Goal: Task Accomplishment & Management: Manage account settings

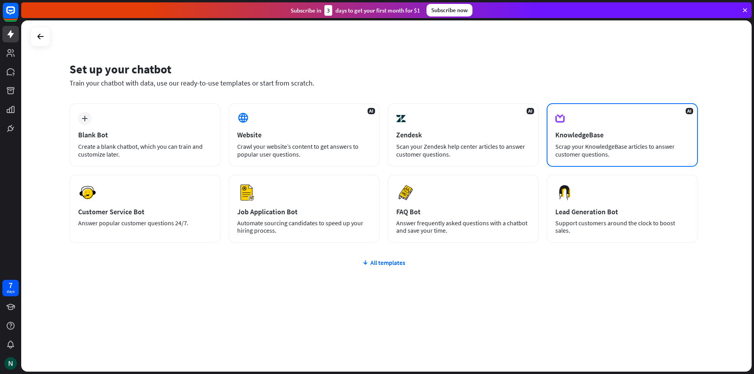
click at [649, 119] on div "AI KnowledgeBase Scrap your KnowledgeBase articles to answer customer questions." at bounding box center [622, 135] width 151 height 64
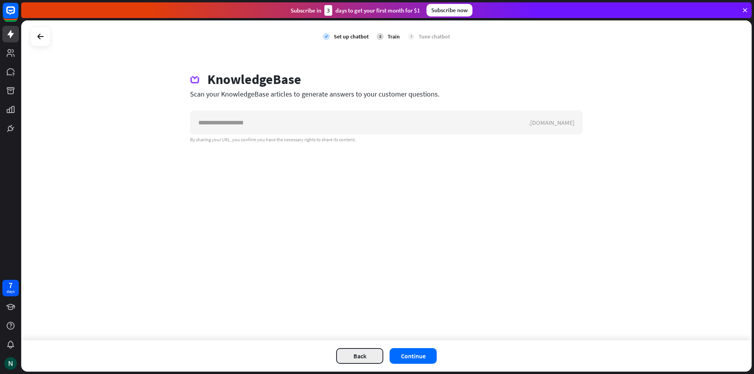
click at [342, 359] on button "Back" at bounding box center [359, 356] width 47 height 16
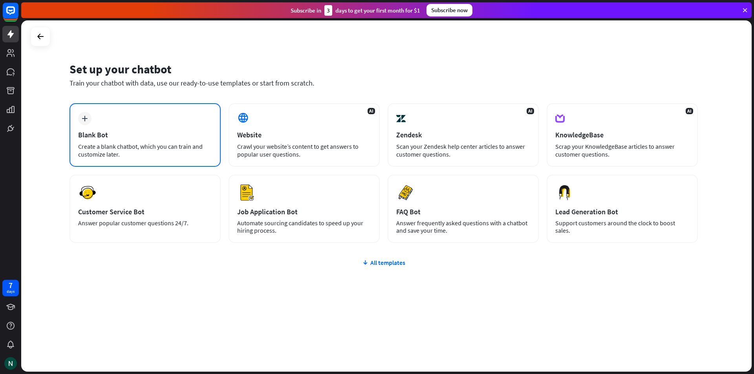
click at [168, 144] on div "Create a blank chatbot, which you can train and customize later." at bounding box center [145, 151] width 134 height 16
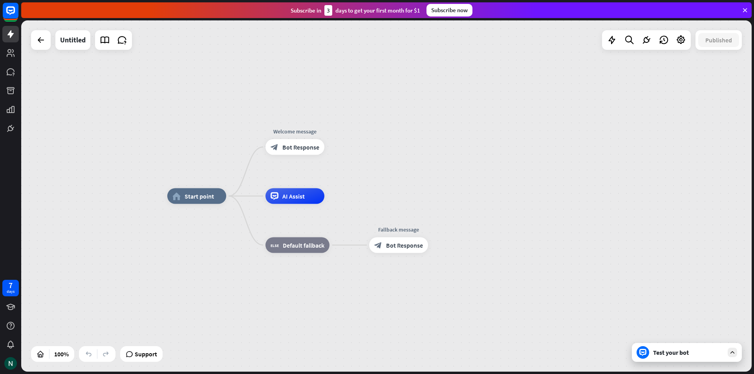
click at [729, 352] on icon at bounding box center [732, 352] width 7 height 7
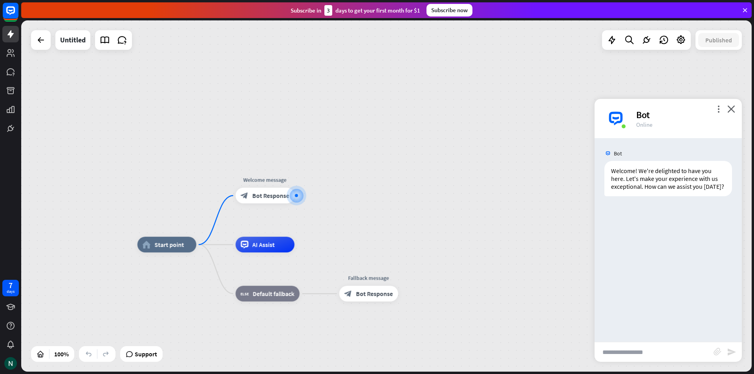
click at [674, 349] on input "text" at bounding box center [654, 352] width 119 height 20
click at [715, 108] on icon "more_vert" at bounding box center [718, 108] width 7 height 7
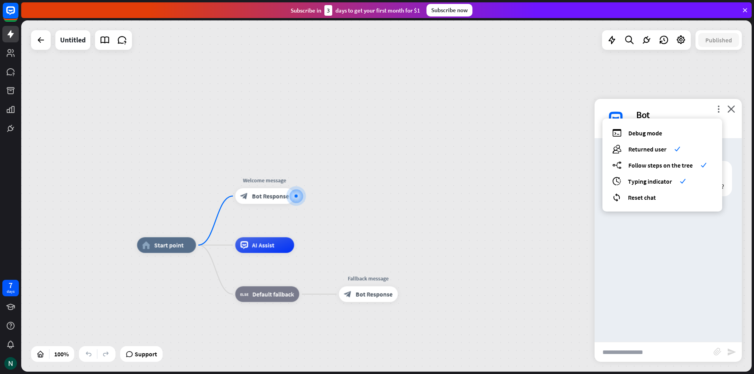
drag, startPoint x: 675, startPoint y: 82, endPoint x: 642, endPoint y: 67, distance: 36.9
click at [675, 82] on div "home_2 Start point Welcome message block_bot_response Bot Response AI Assist bl…" at bounding box center [386, 195] width 730 height 351
click at [681, 42] on icon at bounding box center [681, 40] width 10 height 10
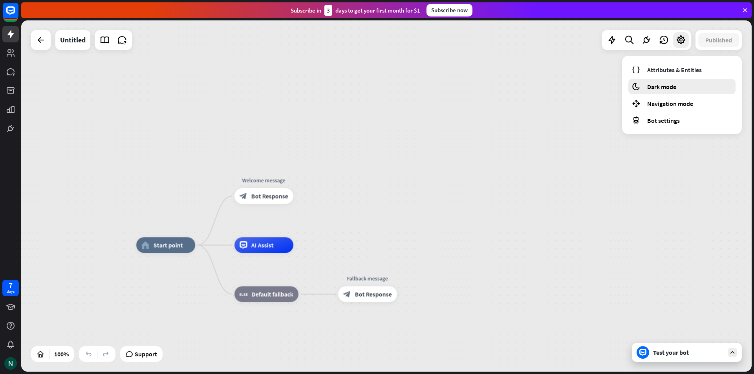
click at [660, 91] on div "moon Dark mode" at bounding box center [681, 86] width 107 height 15
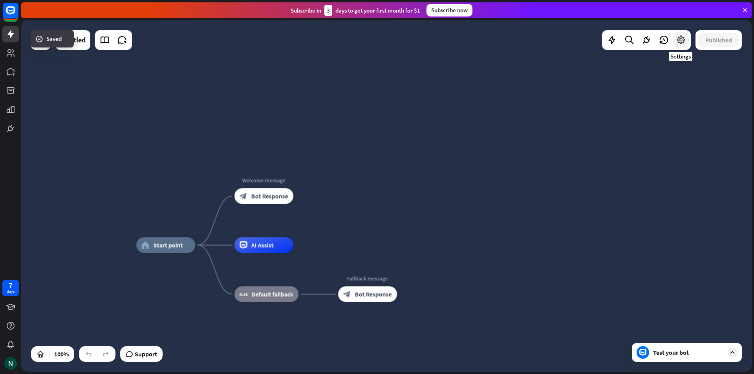
click at [685, 44] on icon at bounding box center [681, 40] width 10 height 10
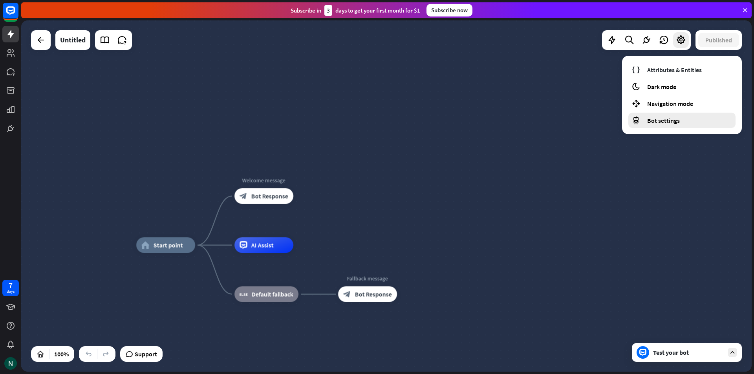
click at [659, 124] on div "Bot settings" at bounding box center [681, 120] width 107 height 15
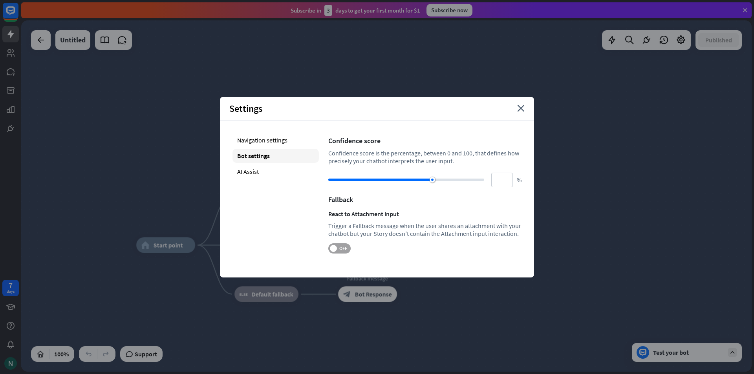
click at [331, 247] on span at bounding box center [333, 248] width 7 height 7
click at [296, 172] on div "AI Assist" at bounding box center [275, 172] width 86 height 14
type input "**"
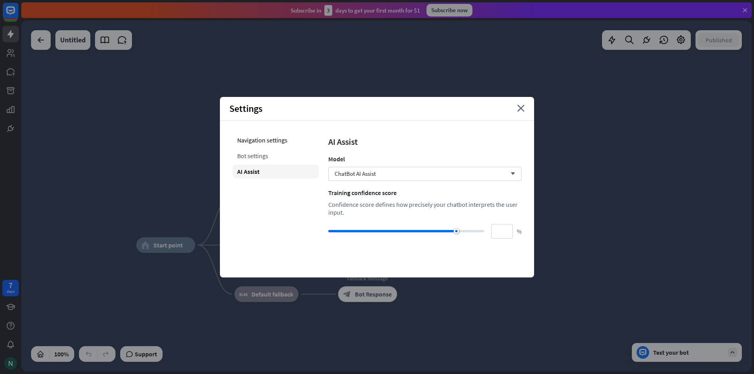
click at [277, 154] on div "Bot settings" at bounding box center [275, 156] width 86 height 14
type input "**"
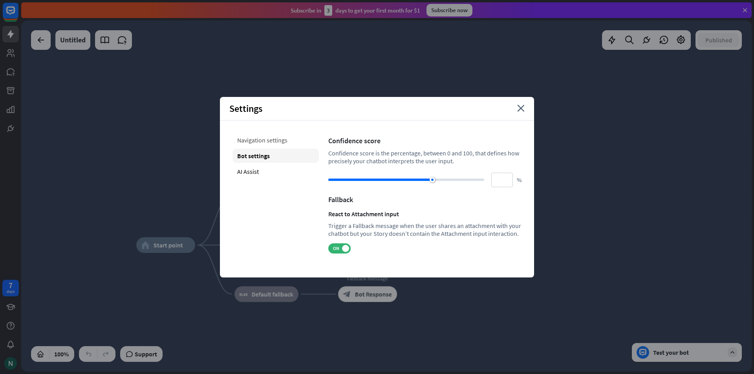
click at [264, 140] on div "Navigation settings" at bounding box center [275, 140] width 86 height 14
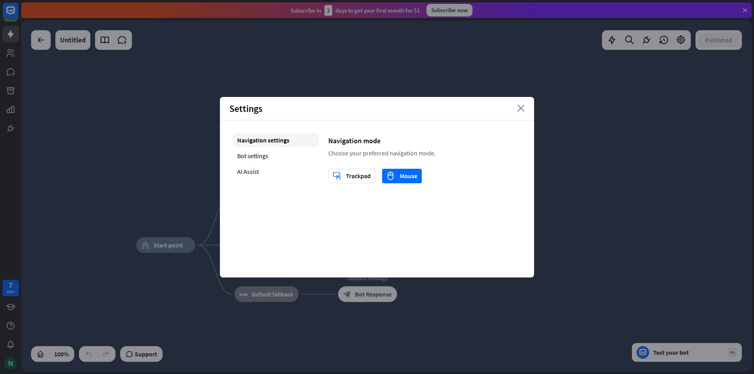
click at [521, 109] on icon "close" at bounding box center [520, 108] width 7 height 7
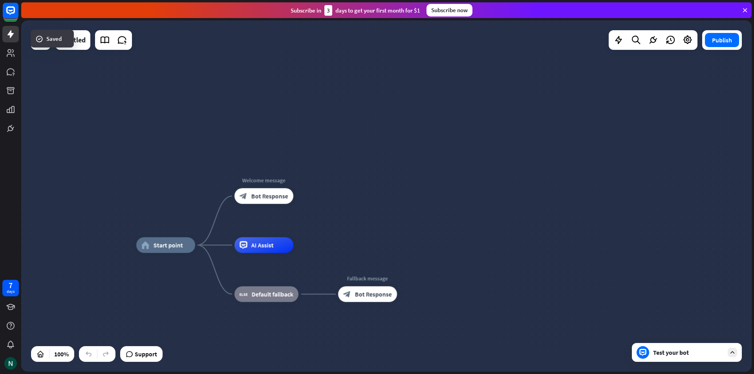
click at [697, 359] on div "Test your bot" at bounding box center [687, 352] width 110 height 19
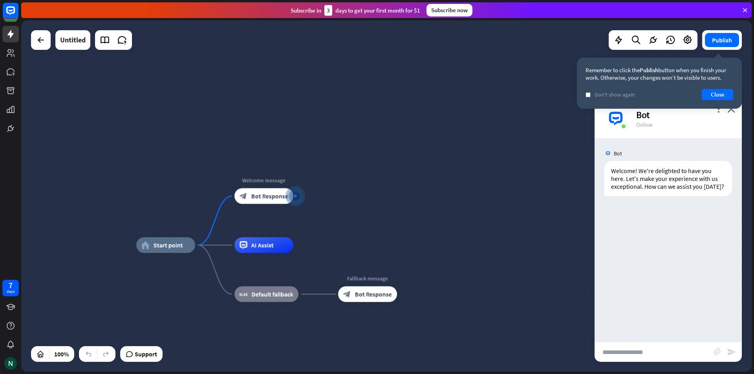
click at [657, 355] on input "text" at bounding box center [654, 352] width 119 height 20
click at [716, 352] on icon "block_attachment" at bounding box center [718, 352] width 8 height 8
click at [647, 265] on div "Bot Welcome! We're delighted to have you here. Let's make your experience with …" at bounding box center [668, 240] width 147 height 204
click at [719, 92] on button "Close" at bounding box center [717, 94] width 31 height 11
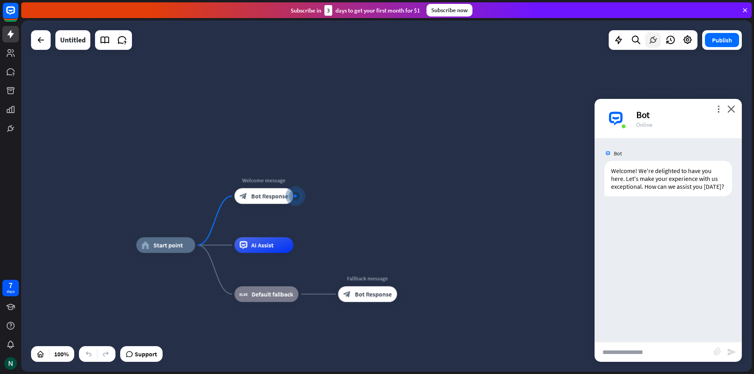
click at [649, 32] on div at bounding box center [653, 40] width 16 height 16
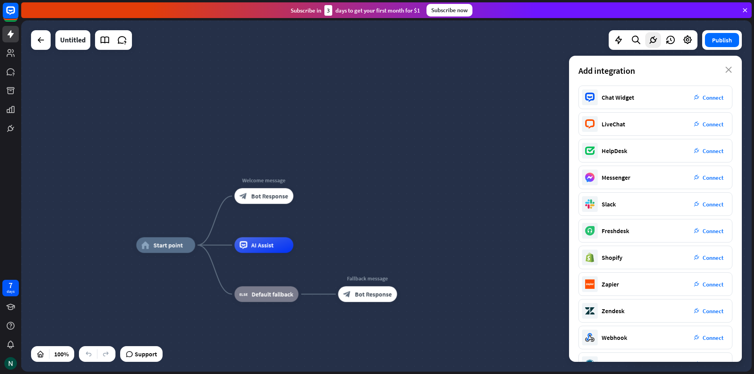
scroll to position [24, 0]
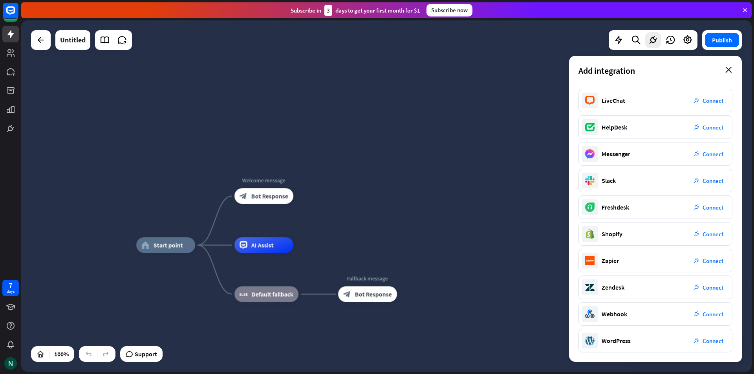
click at [727, 70] on icon "close" at bounding box center [728, 70] width 7 height 6
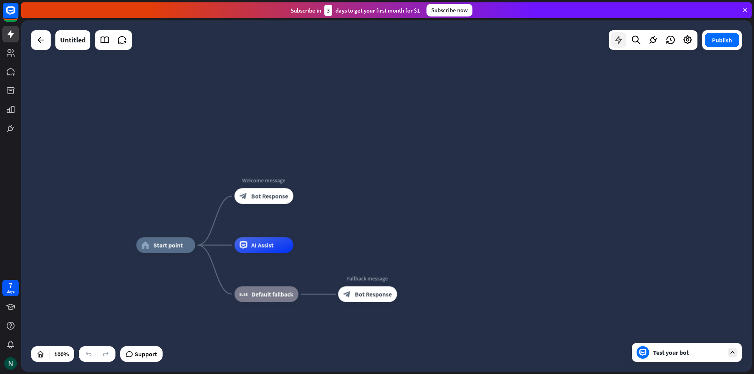
click at [616, 43] on icon at bounding box center [618, 40] width 10 height 10
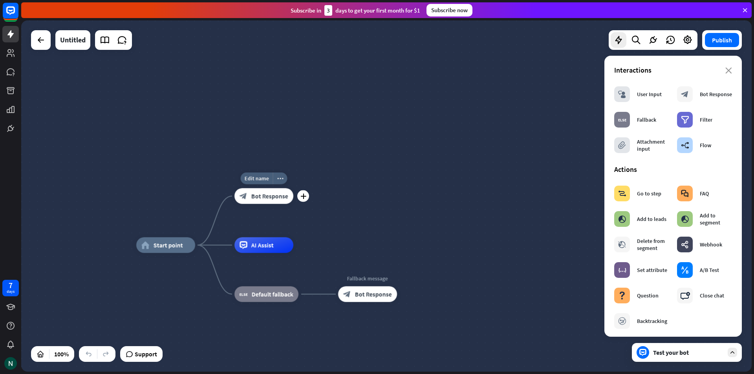
click at [269, 194] on span "Bot Response" at bounding box center [269, 196] width 37 height 8
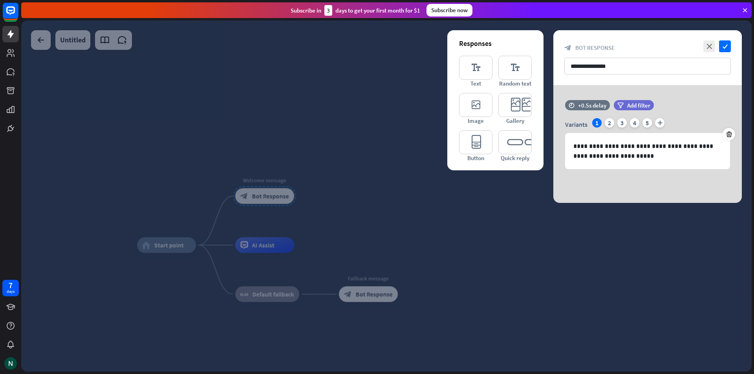
click at [304, 135] on div at bounding box center [386, 195] width 730 height 351
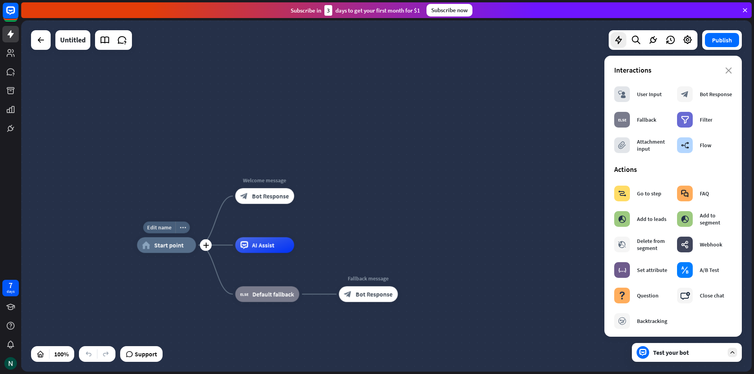
click at [163, 243] on span "Start point" at bounding box center [168, 246] width 29 height 8
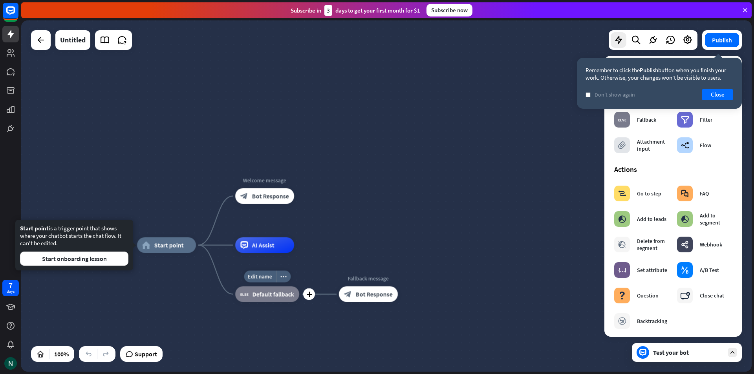
click at [257, 292] on span "Default fallback" at bounding box center [273, 295] width 42 height 8
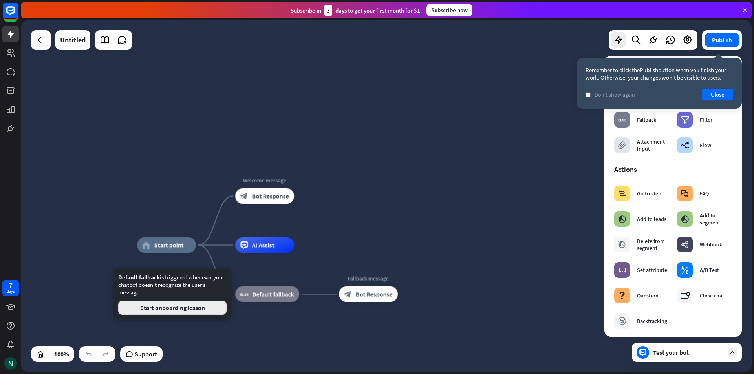
click at [210, 304] on button "Start onboarding lesson" at bounding box center [172, 308] width 108 height 14
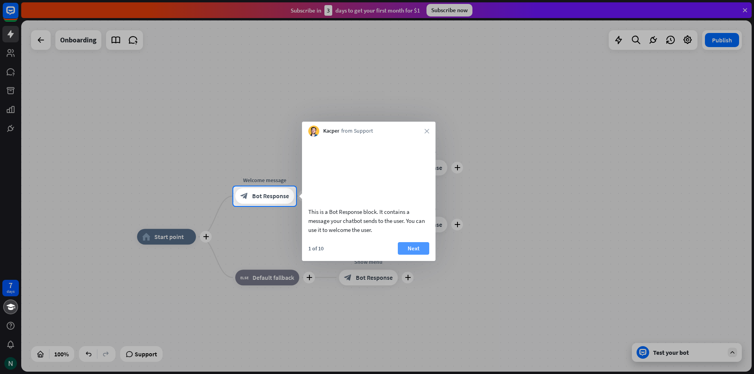
click at [424, 254] on button "Next" at bounding box center [413, 248] width 31 height 13
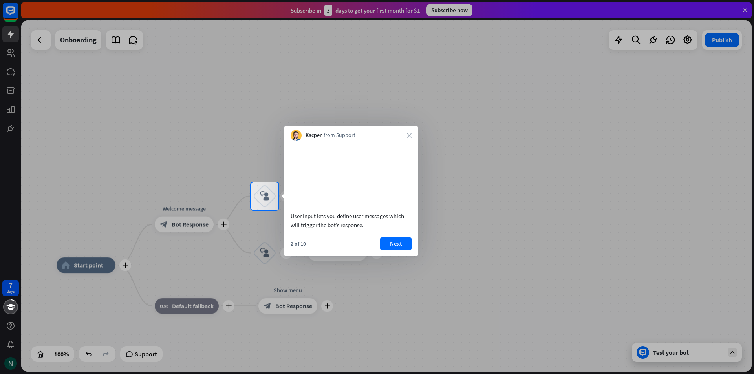
click at [414, 130] on div "Kacper from Support close" at bounding box center [351, 133] width 134 height 15
click at [399, 250] on button "Next" at bounding box center [395, 244] width 31 height 13
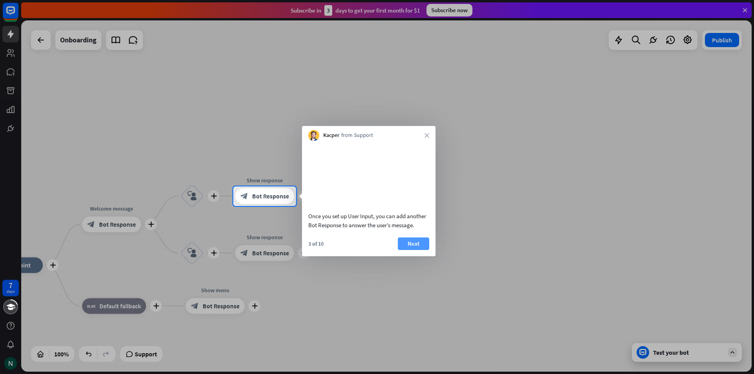
click at [411, 250] on button "Next" at bounding box center [413, 244] width 31 height 13
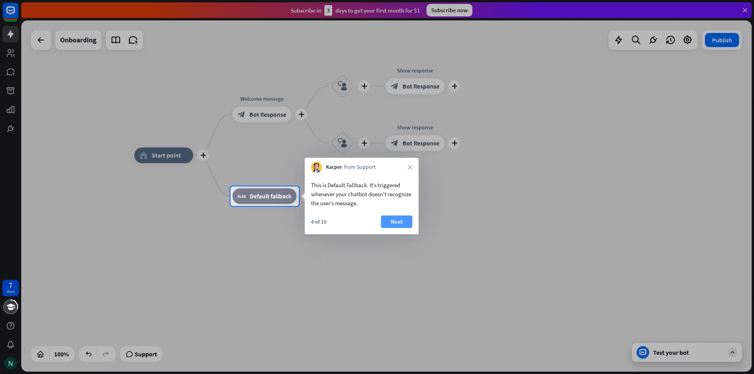
click at [390, 223] on button "Next" at bounding box center [396, 222] width 31 height 13
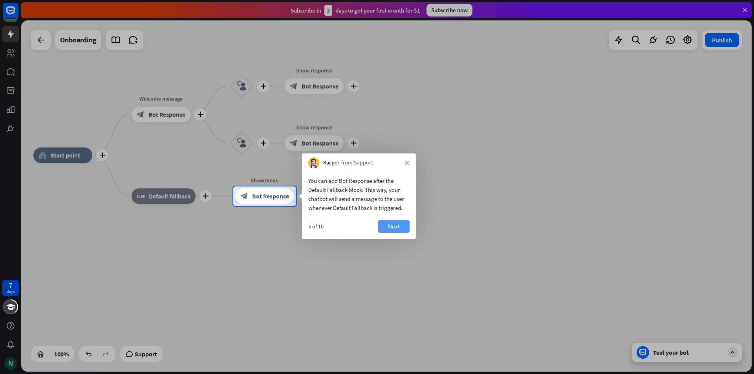
click at [389, 223] on button "Next" at bounding box center [393, 226] width 31 height 13
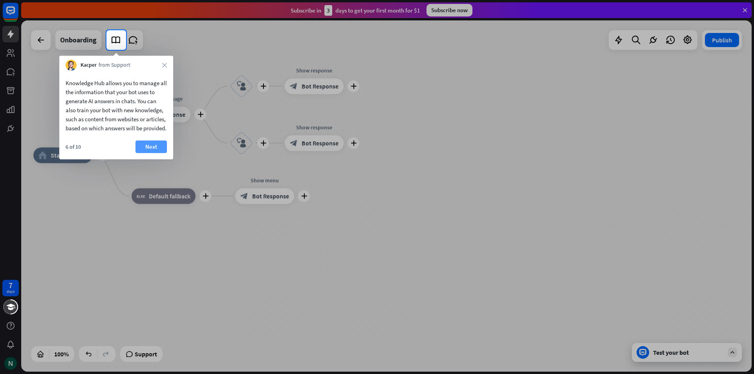
click at [157, 153] on button "Next" at bounding box center [150, 147] width 31 height 13
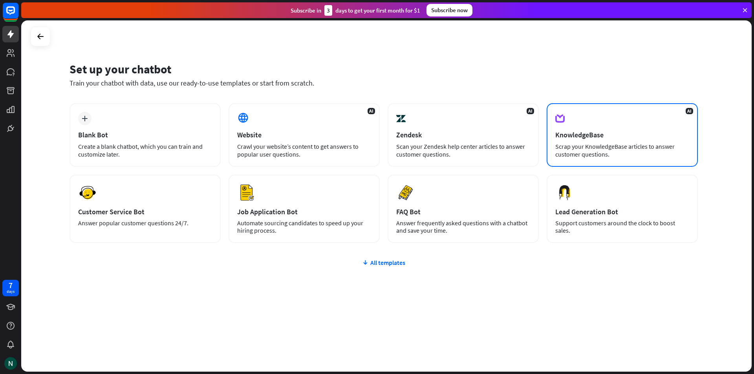
click at [622, 145] on div "Scrap your KnowledgeBase articles to answer customer questions." at bounding box center [622, 151] width 134 height 16
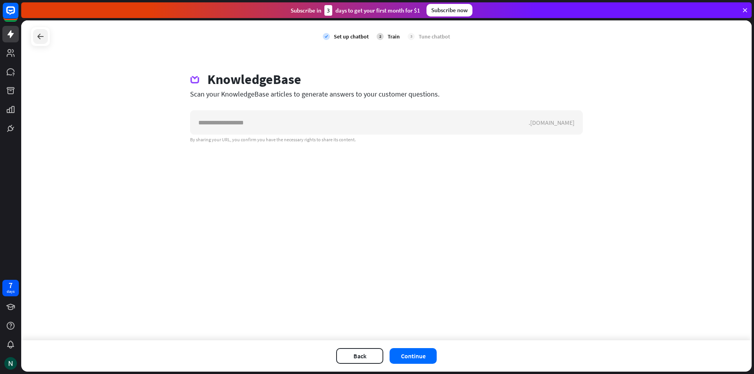
click at [34, 31] on div at bounding box center [40, 36] width 15 height 15
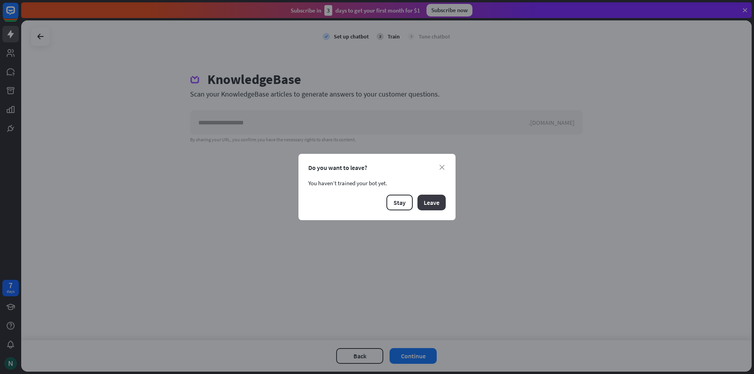
click at [438, 202] on button "Leave" at bounding box center [431, 203] width 28 height 16
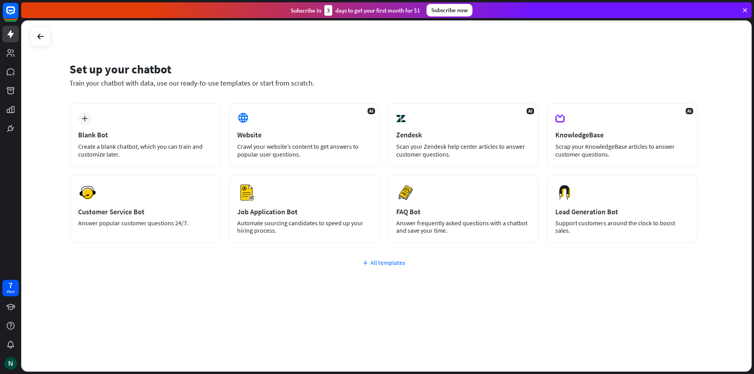
click at [383, 265] on div "All templates" at bounding box center [384, 263] width 628 height 8
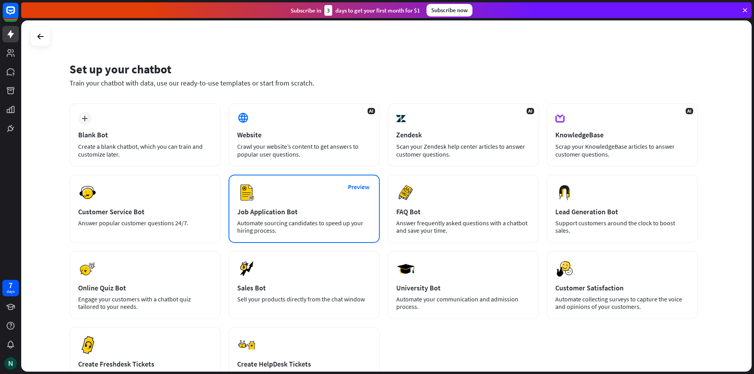
scroll to position [52, 0]
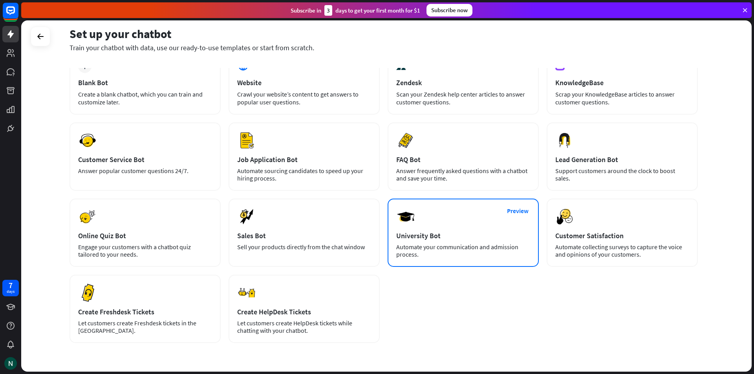
click at [431, 215] on div "Preview University Bot Automate your communication and admission process." at bounding box center [463, 233] width 151 height 68
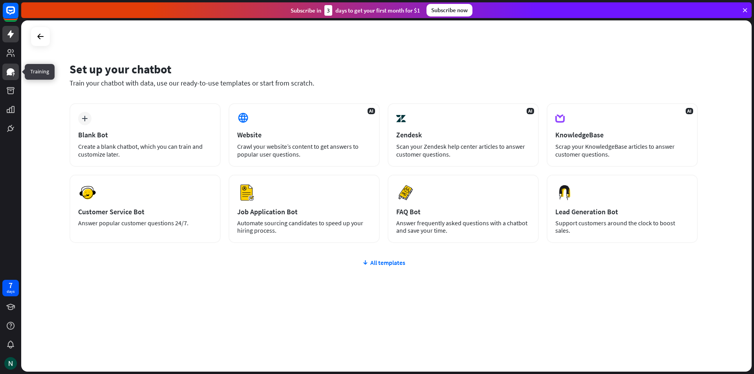
click at [10, 67] on link at bounding box center [10, 72] width 16 height 16
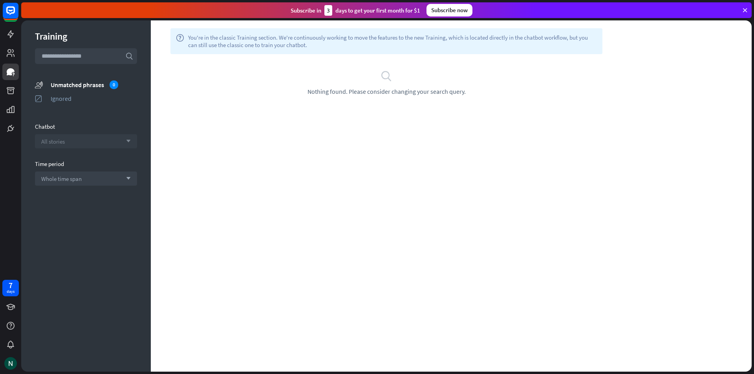
click at [79, 141] on div "All stories arrow_down" at bounding box center [86, 141] width 102 height 14
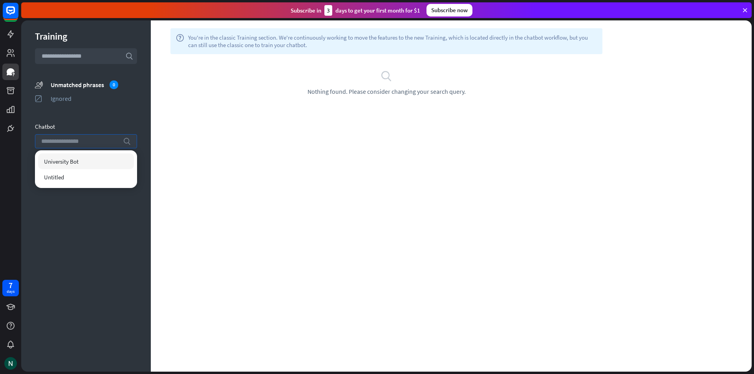
click at [79, 141] on input "search" at bounding box center [80, 141] width 78 height 13
click at [350, 133] on div "help You're in the classic Training section. We're continuously working to move…" at bounding box center [451, 195] width 601 height 351
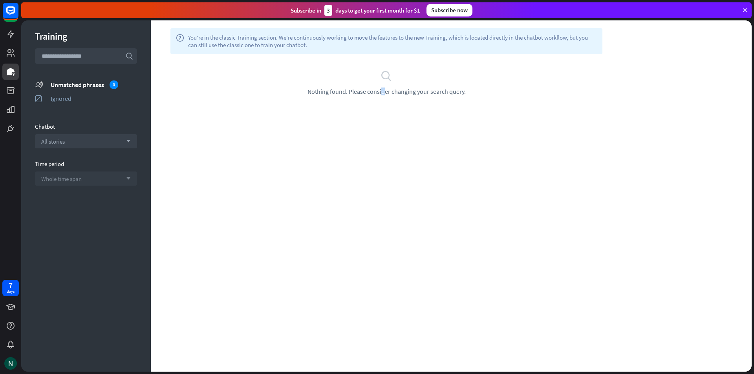
click at [82, 178] on span "Whole time span" at bounding box center [61, 178] width 40 height 7
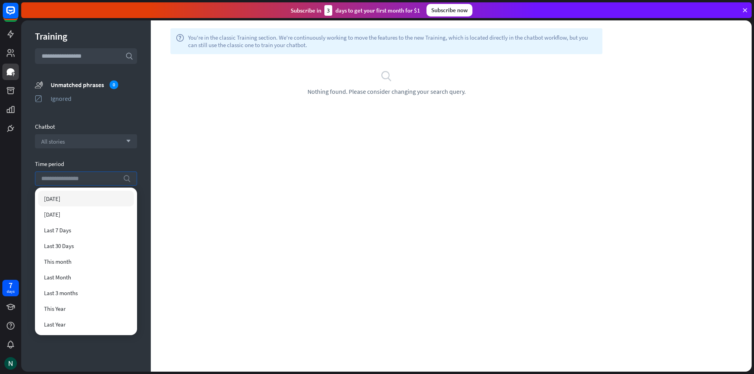
click at [82, 178] on input "search" at bounding box center [80, 178] width 78 height 13
click at [249, 136] on div "help You're in the classic Training section. We're continuously working to move…" at bounding box center [451, 195] width 601 height 351
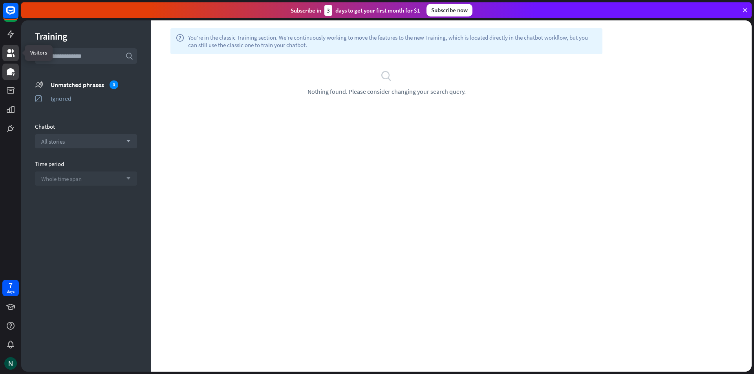
click at [8, 53] on icon at bounding box center [10, 52] width 9 height 9
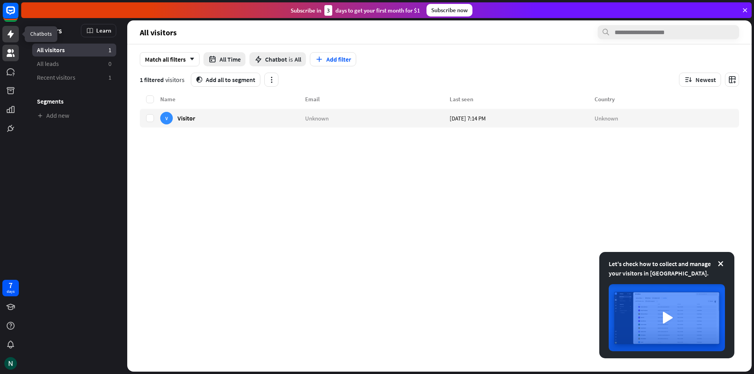
click at [11, 42] on link at bounding box center [10, 34] width 16 height 16
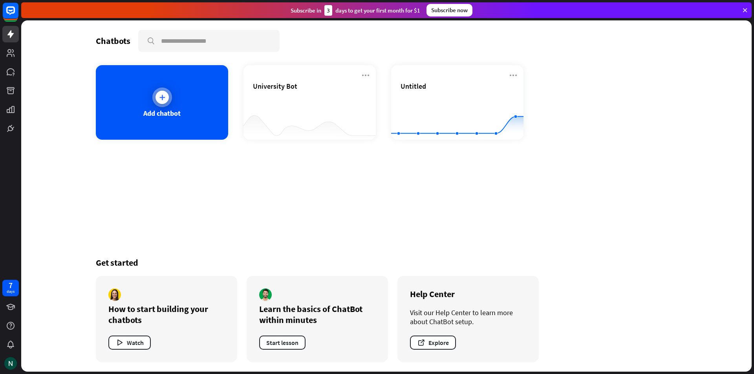
click at [149, 97] on div "Add chatbot" at bounding box center [162, 102] width 132 height 75
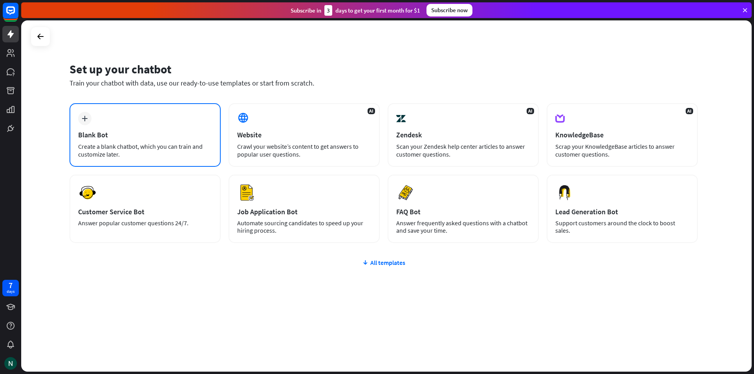
click at [138, 115] on div "plus Blank Bot Create a blank chatbot, which you can train and customize later." at bounding box center [145, 135] width 151 height 64
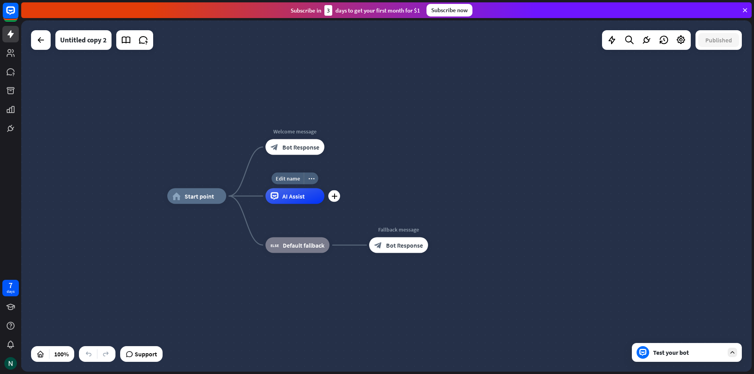
click at [282, 199] on div "AI Assist" at bounding box center [294, 196] width 59 height 16
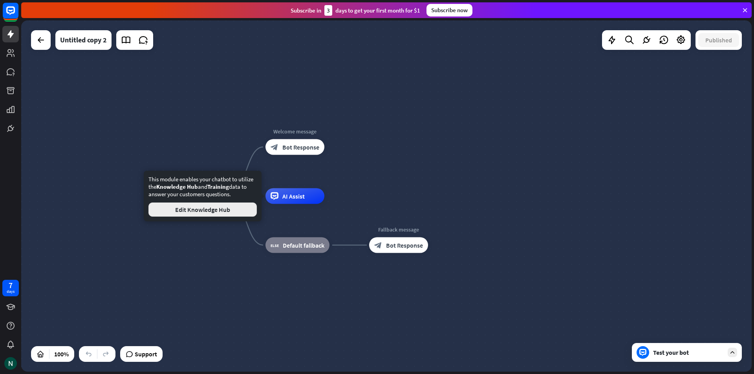
click at [233, 210] on button "Edit Knowledge Hub" at bounding box center [202, 210] width 108 height 14
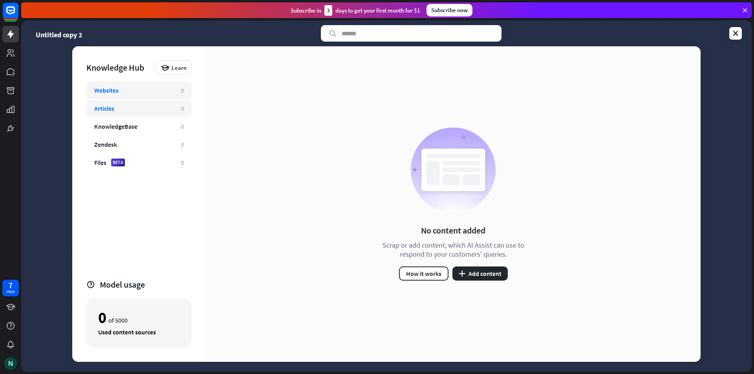
click at [143, 110] on div "Articles" at bounding box center [133, 108] width 79 height 8
click at [144, 129] on div "KnowledgeBase" at bounding box center [133, 127] width 79 height 8
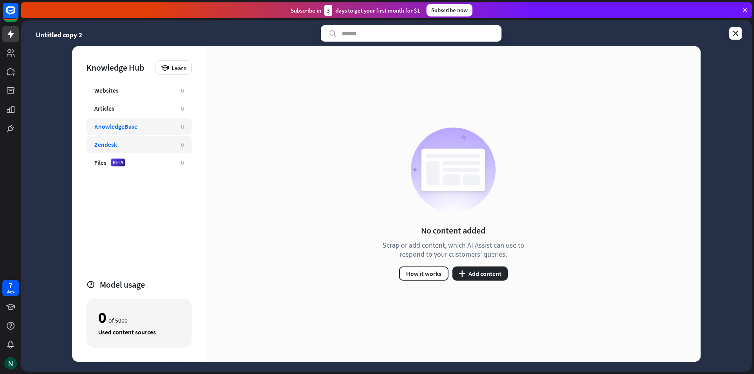
click at [133, 139] on div "Zendesk 0" at bounding box center [138, 144] width 105 height 17
click at [143, 165] on div "Files BETA" at bounding box center [133, 163] width 79 height 8
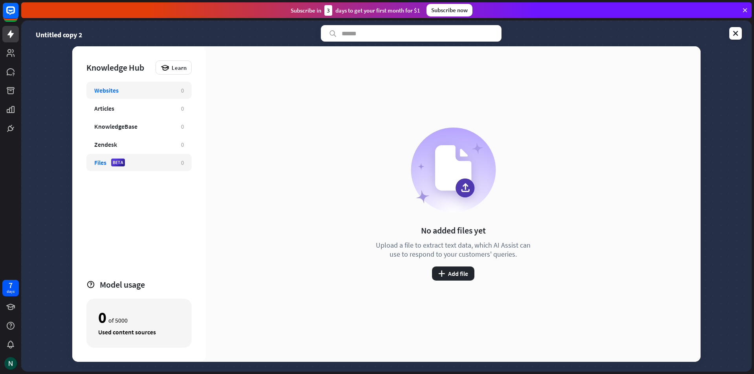
click at [146, 92] on div "Websites" at bounding box center [133, 90] width 79 height 8
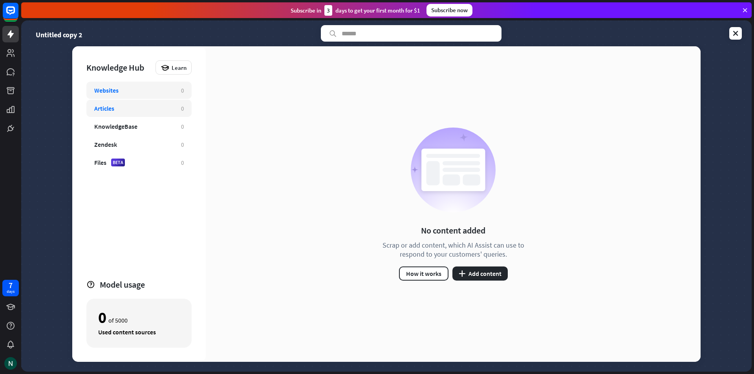
click at [143, 115] on div "Articles 0" at bounding box center [138, 108] width 105 height 17
click at [141, 123] on div "KnowledgeBase" at bounding box center [133, 127] width 79 height 8
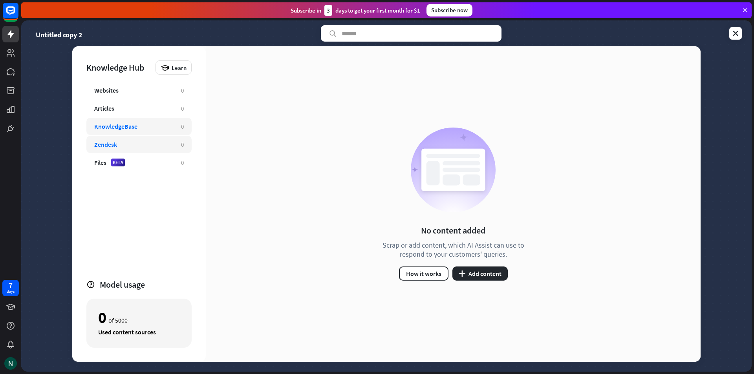
click at [141, 141] on div "Zendesk" at bounding box center [133, 145] width 79 height 8
click at [132, 169] on div "Files BETA 0" at bounding box center [138, 162] width 105 height 17
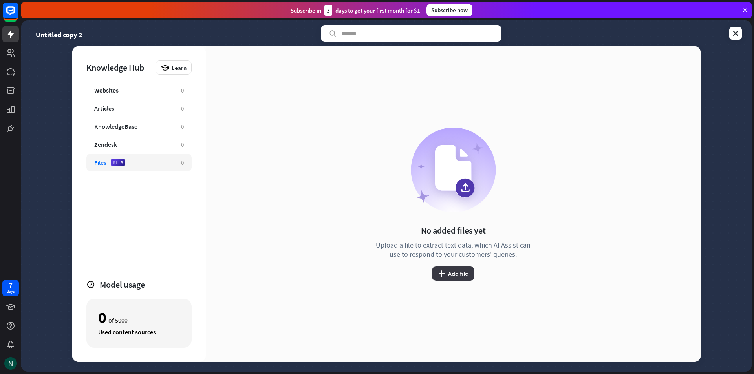
click at [449, 271] on button "plus Add file" at bounding box center [453, 274] width 42 height 14
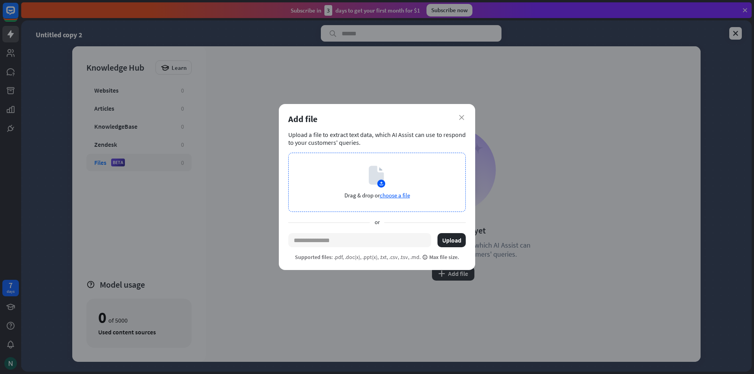
click at [372, 174] on icon at bounding box center [376, 175] width 15 height 19
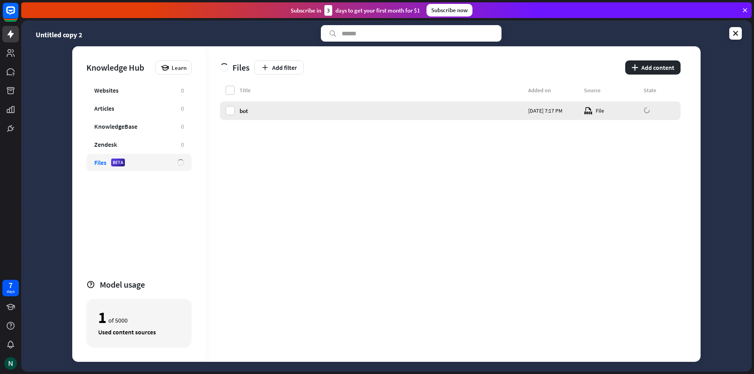
drag, startPoint x: 228, startPoint y: 111, endPoint x: 224, endPoint y: 112, distance: 4.1
click at [227, 111] on label at bounding box center [229, 110] width 9 height 9
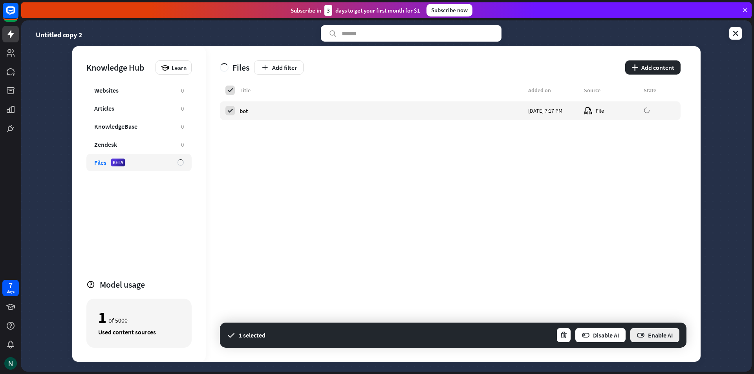
click at [667, 338] on button "Enable AI" at bounding box center [654, 336] width 51 height 16
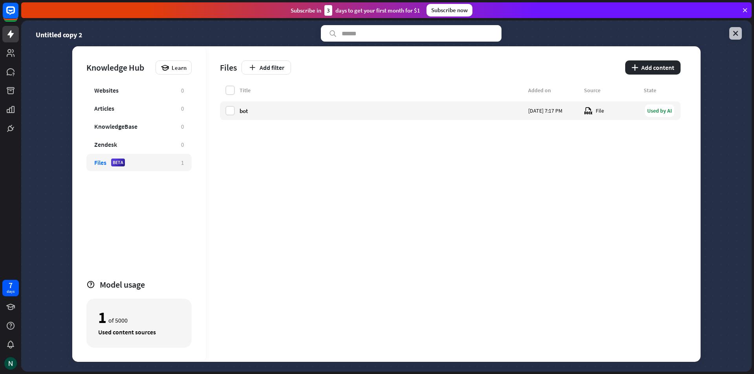
click at [735, 38] on link at bounding box center [735, 33] width 13 height 13
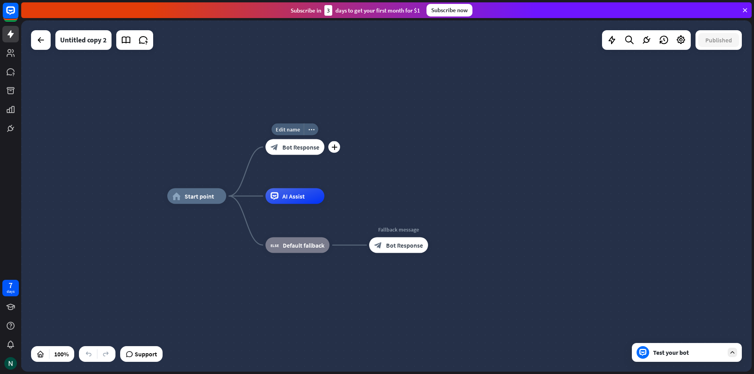
click at [295, 143] on div "block_bot_response Bot Response" at bounding box center [294, 147] width 59 height 16
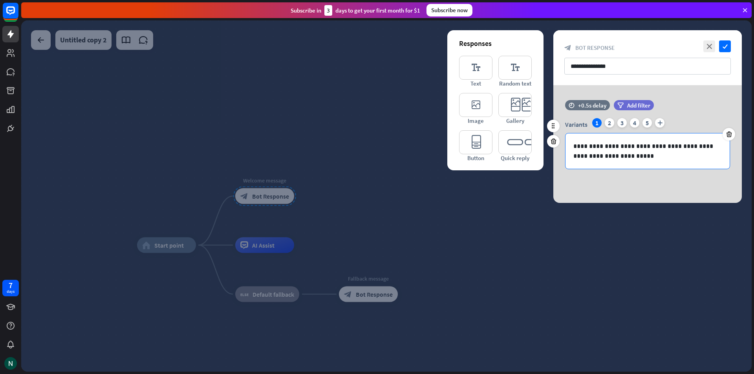
click at [646, 159] on p "**********" at bounding box center [647, 151] width 148 height 20
click at [564, 251] on div at bounding box center [386, 195] width 730 height 351
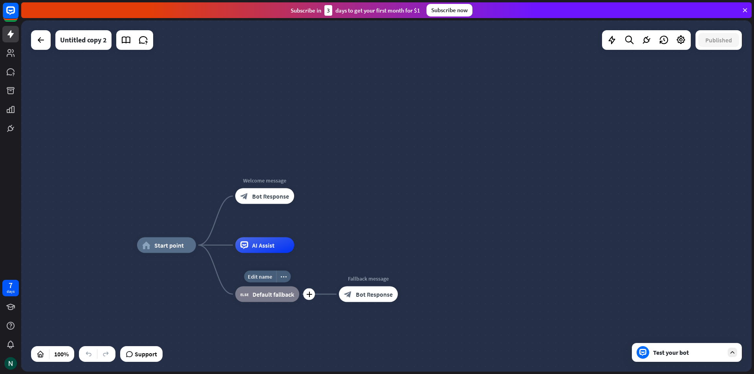
click at [262, 296] on span "Default fallback" at bounding box center [273, 295] width 42 height 8
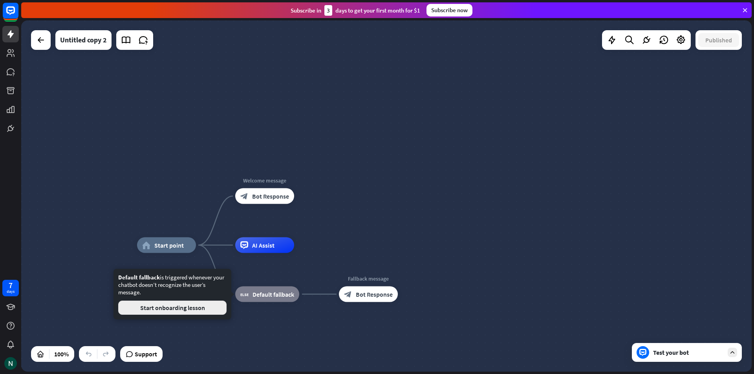
click at [176, 307] on button "Start onboarding lesson" at bounding box center [172, 308] width 108 height 14
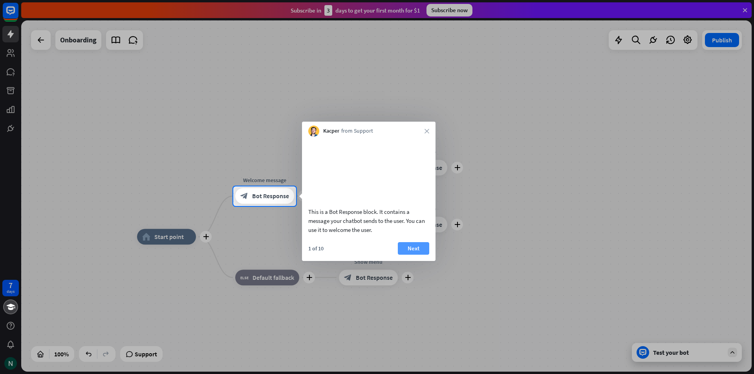
click at [408, 255] on button "Next" at bounding box center [413, 248] width 31 height 13
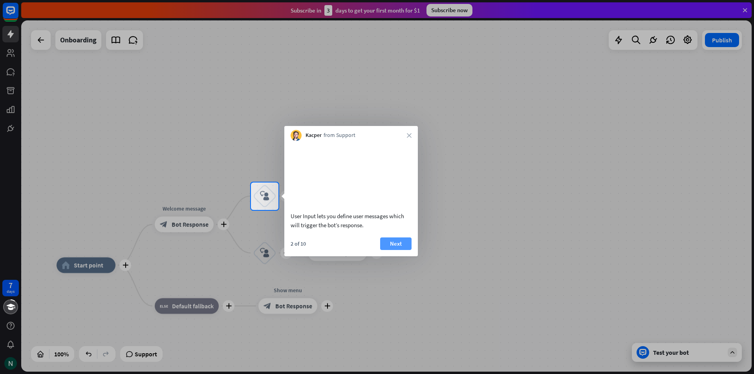
click at [403, 250] on button "Next" at bounding box center [395, 244] width 31 height 13
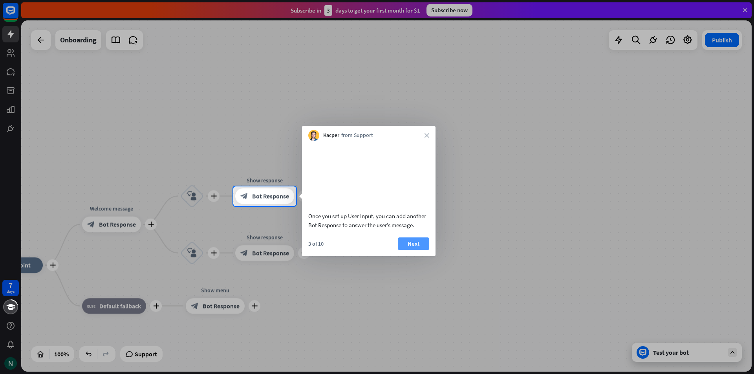
click at [419, 250] on button "Next" at bounding box center [413, 244] width 31 height 13
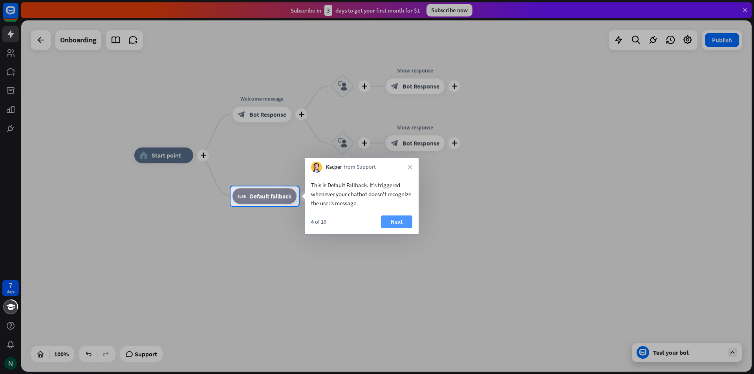
click at [406, 219] on button "Next" at bounding box center [396, 222] width 31 height 13
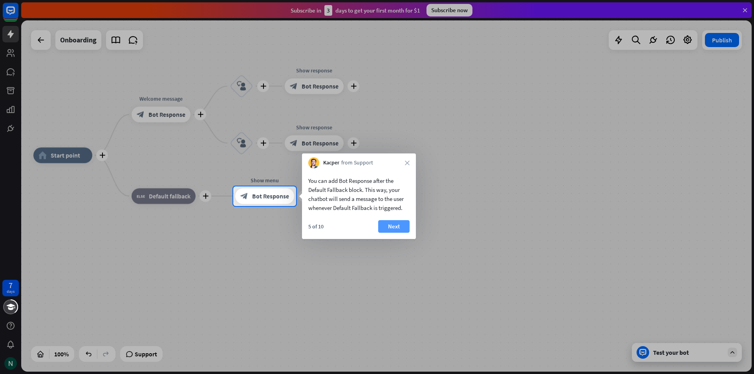
click at [390, 230] on button "Next" at bounding box center [393, 226] width 31 height 13
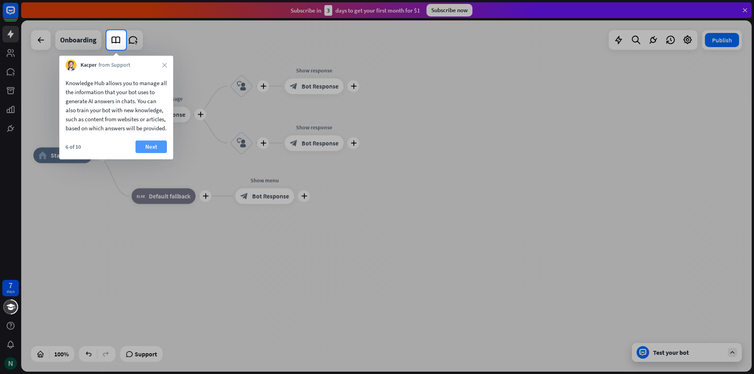
click at [151, 153] on button "Next" at bounding box center [150, 147] width 31 height 13
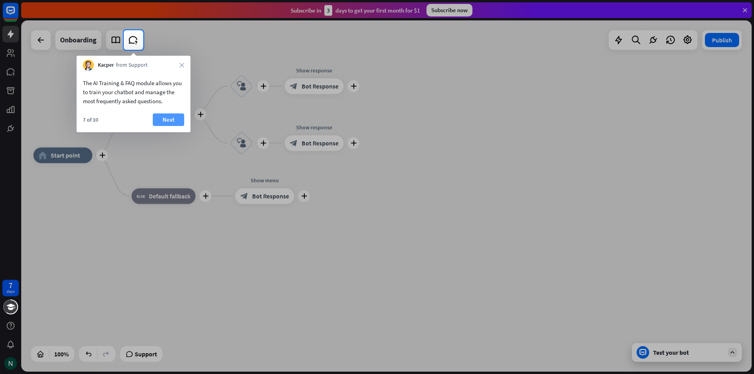
click at [172, 118] on button "Next" at bounding box center [168, 119] width 31 height 13
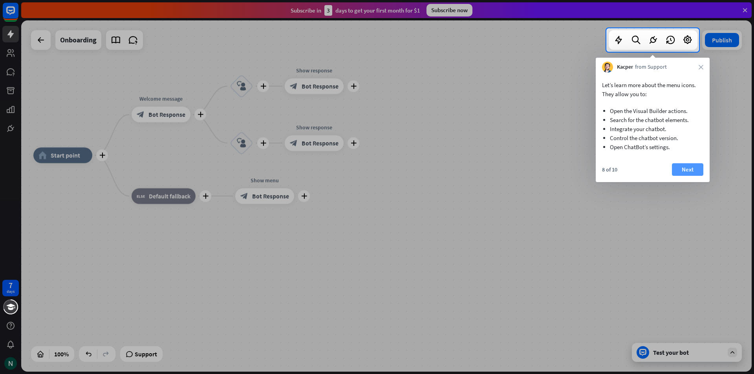
click at [689, 174] on button "Next" at bounding box center [687, 169] width 31 height 13
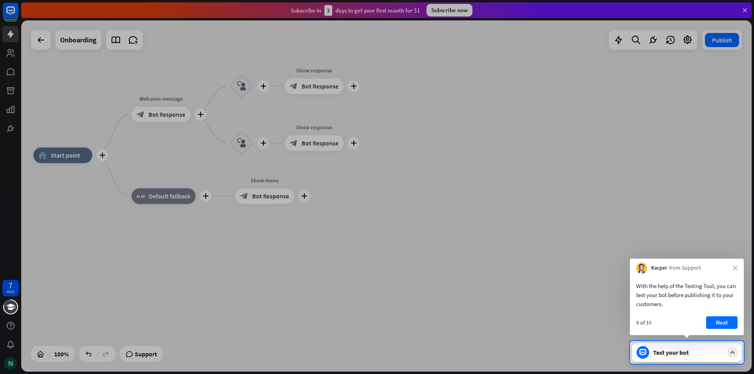
click at [706, 332] on div "9 of 10 Next" at bounding box center [687, 326] width 114 height 19
click at [714, 324] on button "Next" at bounding box center [721, 323] width 31 height 13
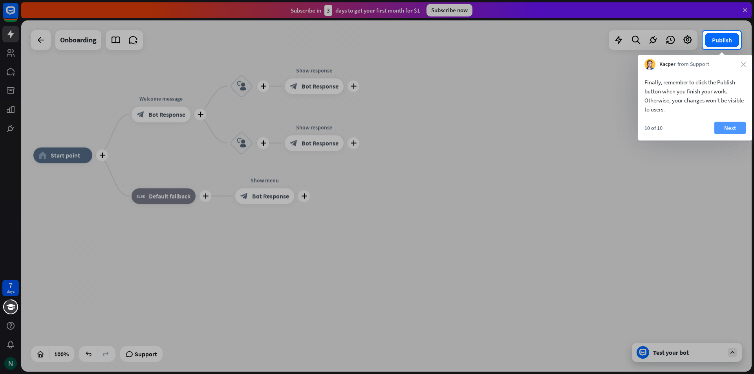
click at [728, 133] on button "Next" at bounding box center [729, 128] width 31 height 13
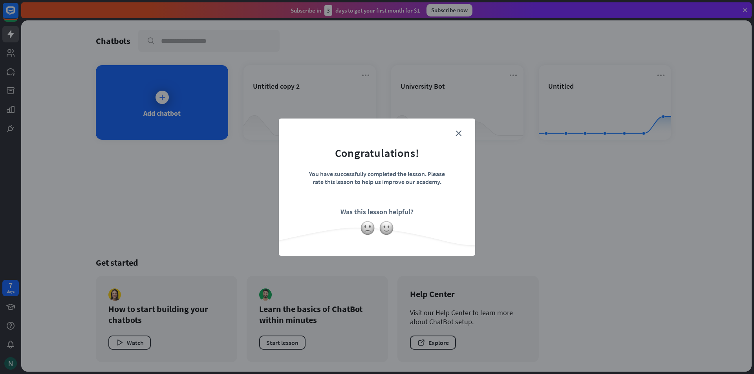
click at [455, 130] on form "Congratulations! You have successfully completed the lesson. Please rate this l…" at bounding box center [377, 175] width 177 height 94
click at [388, 231] on img at bounding box center [386, 228] width 15 height 15
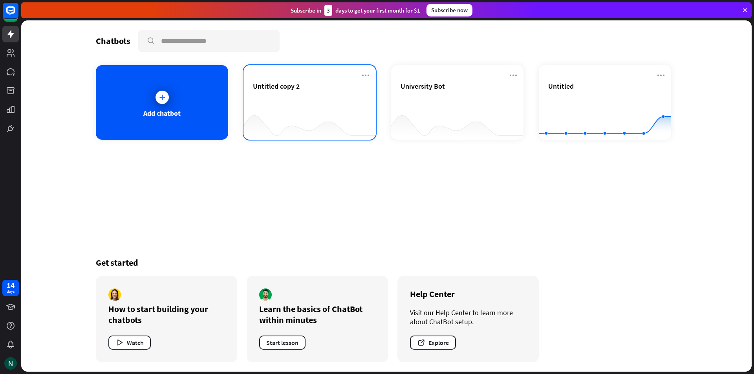
click at [311, 97] on div "Untitled copy 2" at bounding box center [309, 95] width 113 height 27
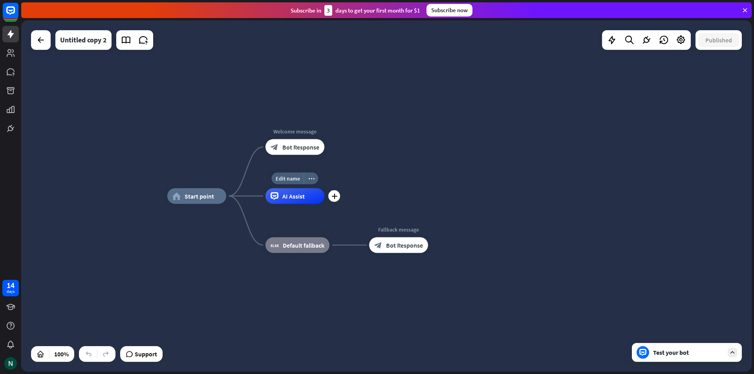
click at [285, 193] on span "AI Assist" at bounding box center [293, 196] width 22 height 8
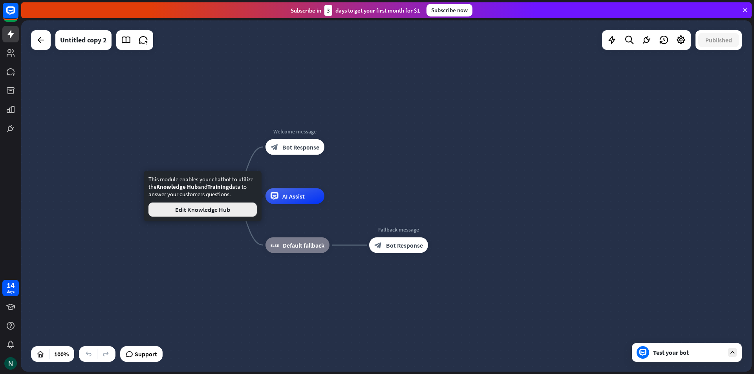
click at [201, 214] on button "Edit Knowledge Hub" at bounding box center [202, 210] width 108 height 14
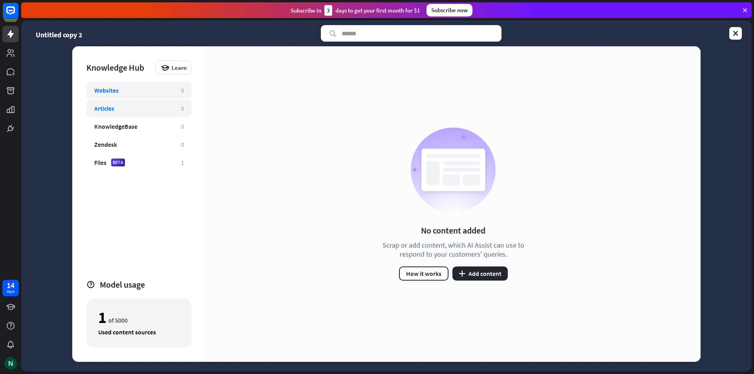
click at [108, 114] on div "Articles 0" at bounding box center [138, 108] width 105 height 17
click at [105, 125] on div "KnowledgeBase" at bounding box center [115, 127] width 43 height 8
click at [148, 166] on div "Files BETA" at bounding box center [133, 163] width 79 height 8
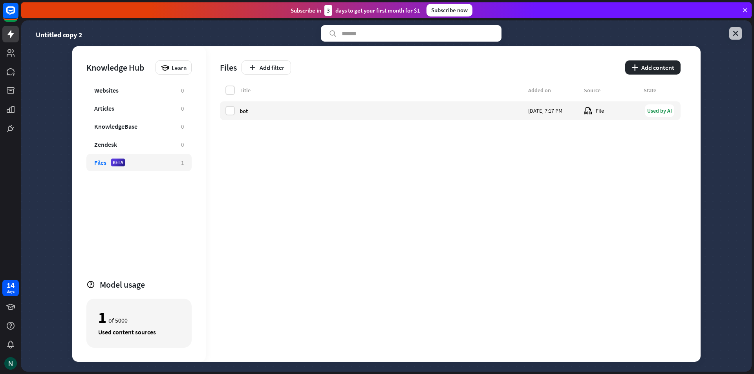
click at [736, 37] on link at bounding box center [735, 33] width 13 height 13
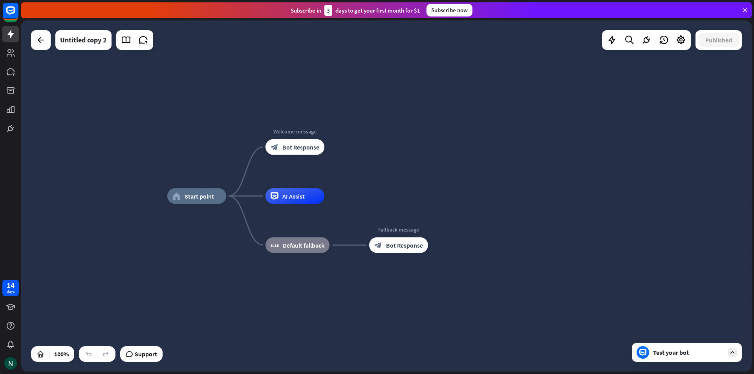
click at [728, 358] on div "Test your bot" at bounding box center [687, 352] width 110 height 19
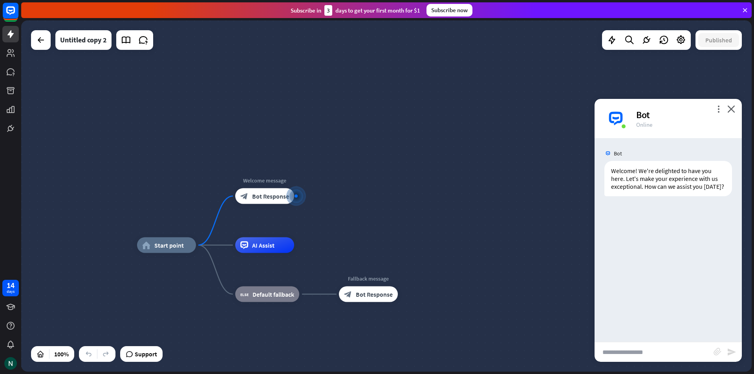
click at [626, 362] on input "text" at bounding box center [654, 352] width 119 height 20
type input "*********"
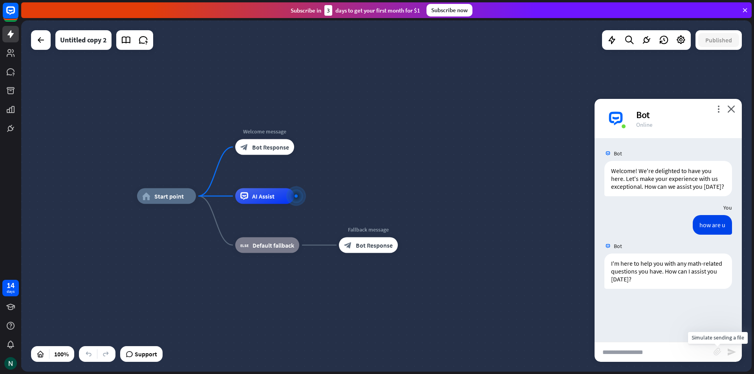
click at [719, 353] on icon "block_attachment" at bounding box center [718, 352] width 8 height 8
click at [662, 336] on div "Image" at bounding box center [674, 338] width 68 height 14
click at [719, 355] on icon "block_attachment" at bounding box center [718, 352] width 8 height 8
click at [662, 332] on div "Image" at bounding box center [674, 338] width 68 height 14
click at [717, 357] on div "block_attachment send" at bounding box center [668, 352] width 147 height 20
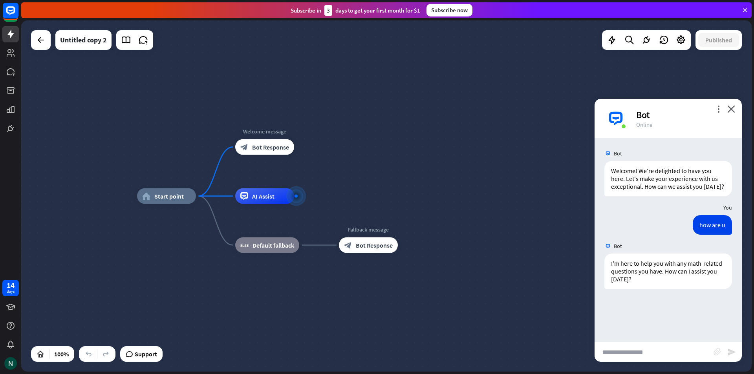
click at [720, 351] on icon "block_attachment" at bounding box center [718, 352] width 8 height 8
click at [671, 353] on div "Document" at bounding box center [674, 351] width 68 height 14
click at [717, 355] on icon "block_attachment" at bounding box center [718, 352] width 8 height 8
click at [720, 353] on icon "block_attachment" at bounding box center [718, 352] width 8 height 8
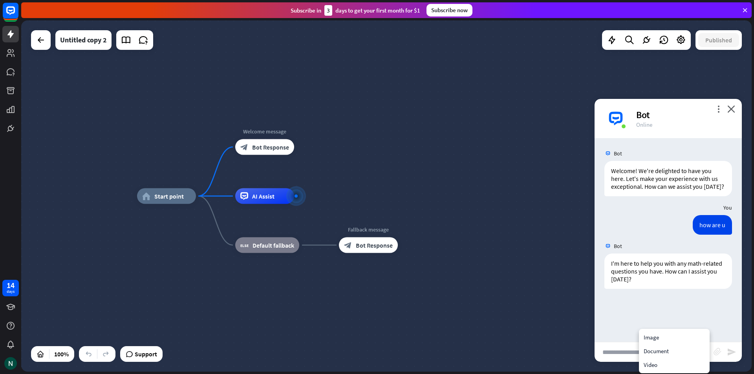
click at [720, 353] on icon "block_attachment" at bounding box center [718, 352] width 8 height 8
click at [716, 350] on icon "block_attachment" at bounding box center [718, 352] width 8 height 8
click at [675, 335] on div "Image" at bounding box center [674, 338] width 68 height 14
click at [632, 347] on input "text" at bounding box center [654, 352] width 119 height 20
click at [678, 43] on icon at bounding box center [681, 40] width 10 height 10
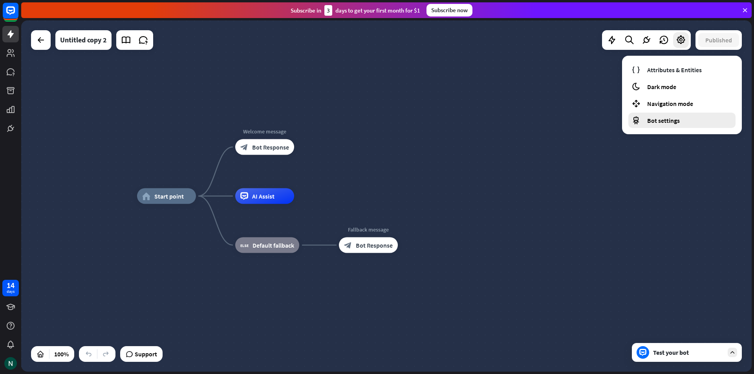
click at [674, 119] on span "Bot settings" at bounding box center [663, 121] width 33 height 8
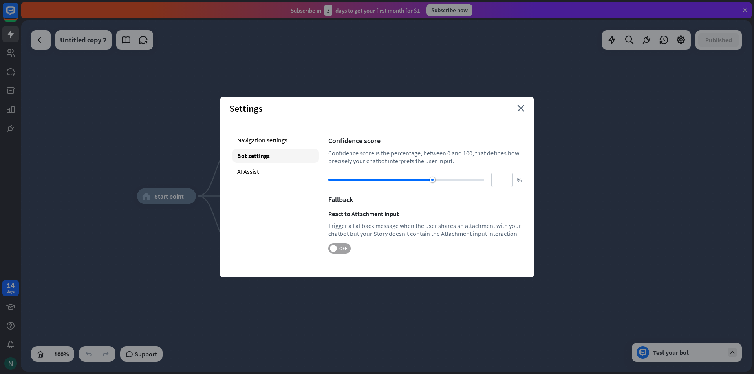
click at [340, 247] on span "OFF" at bounding box center [343, 248] width 12 height 6
click at [259, 169] on div "AI Assist" at bounding box center [275, 172] width 86 height 14
type input "**"
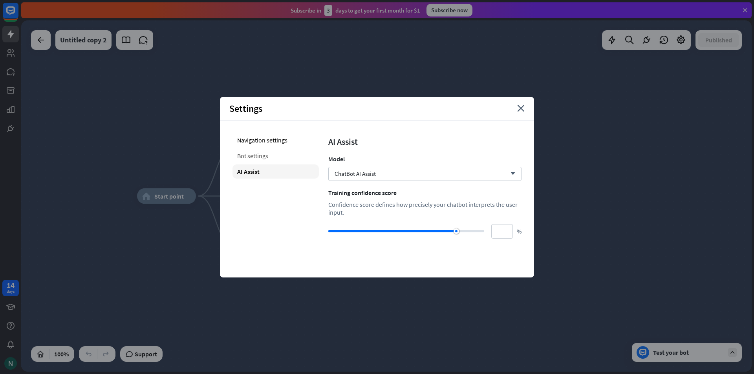
click at [273, 151] on div "Bot settings" at bounding box center [275, 156] width 86 height 14
type input "**"
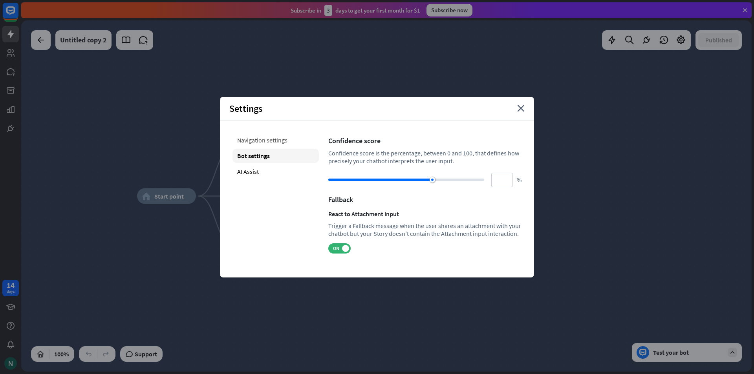
click at [268, 139] on div "Navigation settings" at bounding box center [275, 140] width 86 height 14
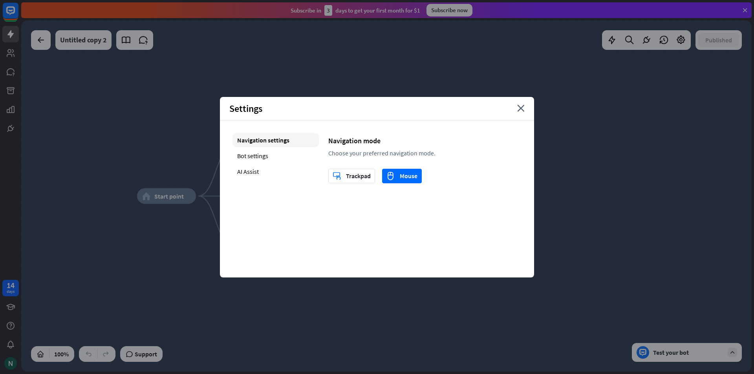
click at [530, 107] on div "Settings close" at bounding box center [377, 109] width 314 height 24
click at [521, 112] on icon "close" at bounding box center [520, 108] width 7 height 7
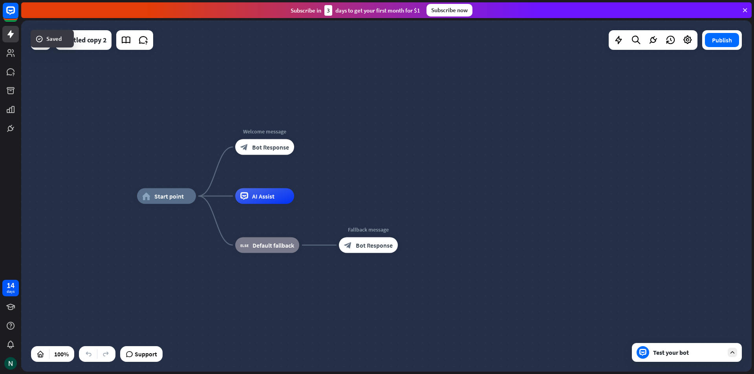
click at [657, 353] on div "Test your bot" at bounding box center [688, 353] width 71 height 8
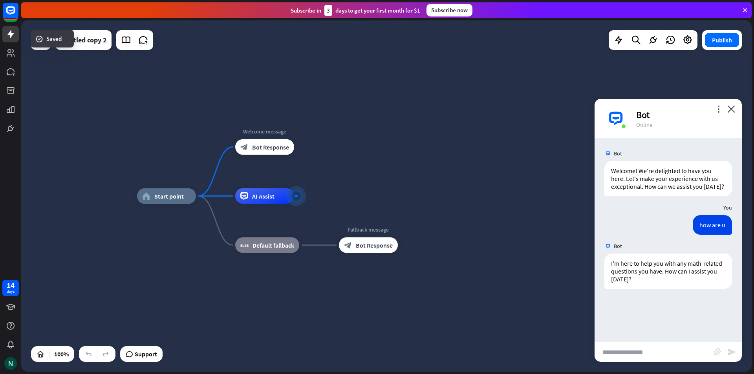
click at [659, 352] on input "text" at bounding box center [654, 352] width 119 height 20
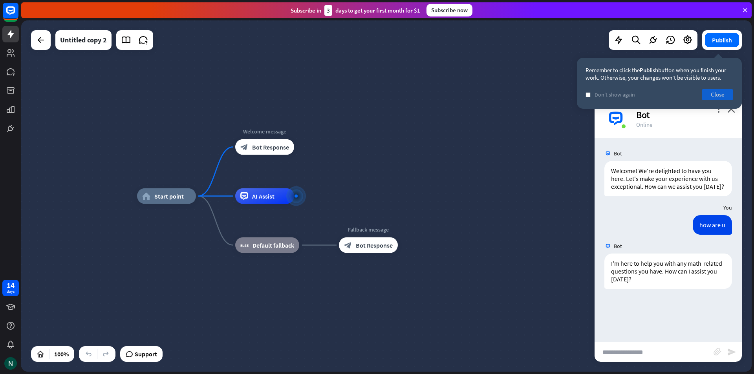
click at [722, 95] on button "Close" at bounding box center [717, 94] width 31 height 11
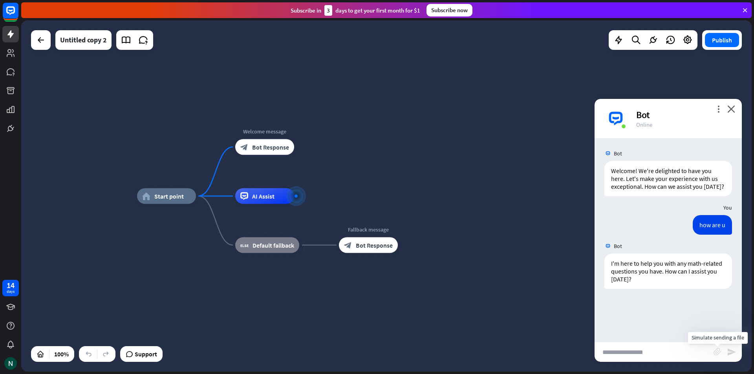
click at [716, 353] on icon "block_attachment" at bounding box center [718, 352] width 8 height 8
click at [685, 337] on div "Image" at bounding box center [674, 338] width 68 height 14
click at [671, 351] on input "text" at bounding box center [654, 352] width 119 height 20
paste input "******"
type input "******"
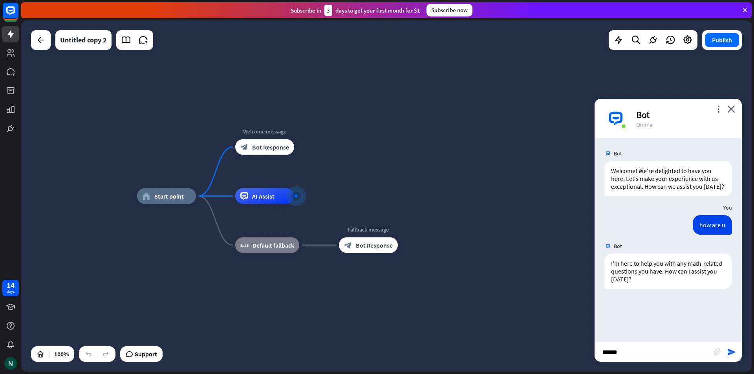
drag, startPoint x: 661, startPoint y: 345, endPoint x: 540, endPoint y: 343, distance: 120.6
click at [541, 344] on div "home_2 Start point Welcome message block_bot_response Bot Response AI Assist bl…" at bounding box center [386, 195] width 730 height 351
click at [658, 359] on input "text" at bounding box center [654, 352] width 119 height 20
click at [719, 350] on icon "block_attachment" at bounding box center [718, 352] width 8 height 8
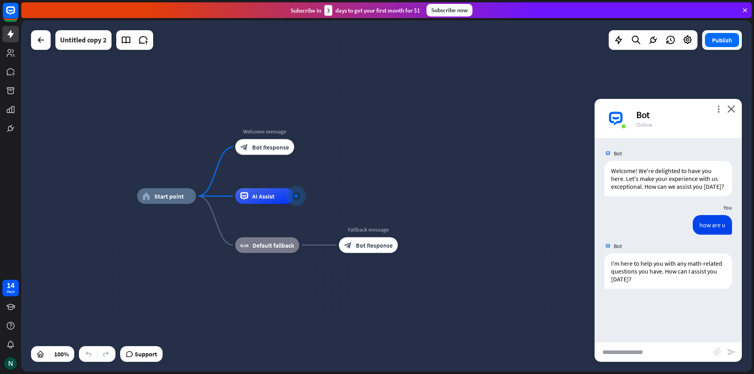
click at [713, 351] on input "text" at bounding box center [654, 352] width 119 height 20
click at [717, 351] on icon "block_attachment" at bounding box center [718, 352] width 8 height 8
click at [662, 363] on div "Video" at bounding box center [674, 365] width 68 height 14
click at [719, 355] on icon "block_attachment" at bounding box center [718, 352] width 8 height 8
click at [695, 347] on div "Document" at bounding box center [674, 351] width 68 height 14
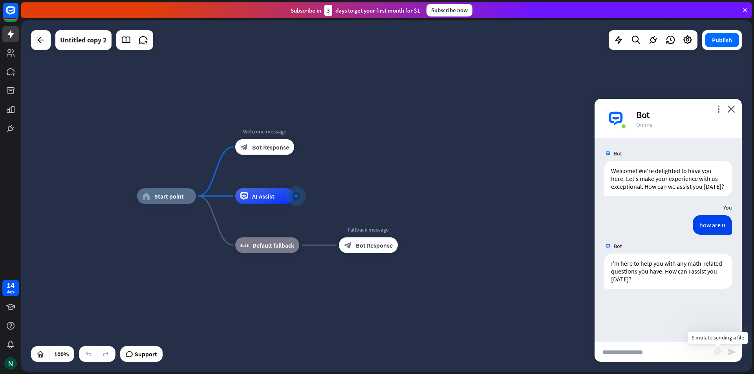
click at [715, 354] on icon "block_attachment" at bounding box center [718, 352] width 8 height 8
click at [695, 339] on div "Image" at bounding box center [674, 338] width 68 height 14
click at [662, 350] on input "text" at bounding box center [654, 352] width 119 height 20
type input "**********"
click at [717, 350] on icon "block_attachment" at bounding box center [718, 352] width 8 height 8
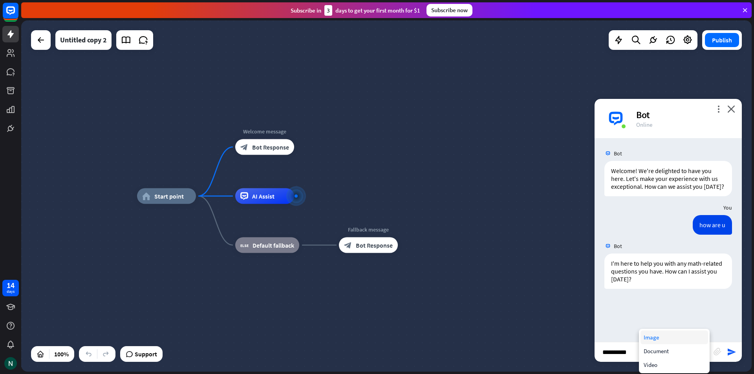
click at [674, 335] on div "Image" at bounding box center [674, 338] width 68 height 14
click at [682, 37] on div at bounding box center [688, 40] width 16 height 16
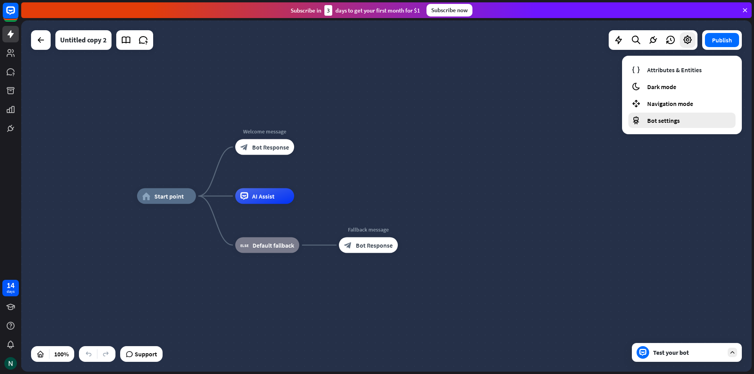
click at [650, 117] on span "Bot settings" at bounding box center [663, 121] width 33 height 8
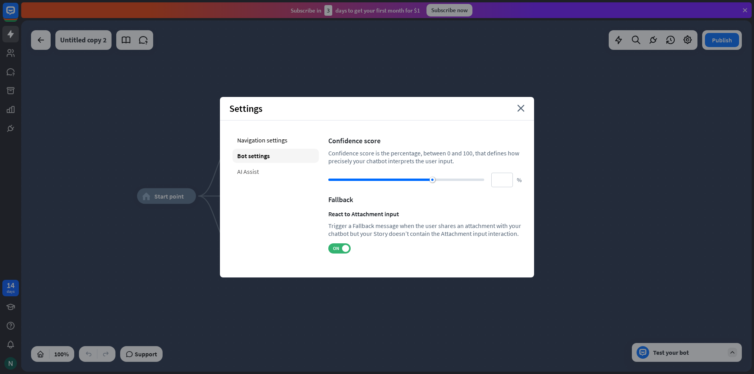
click at [239, 176] on div "AI Assist" at bounding box center [275, 172] width 86 height 14
type input "**"
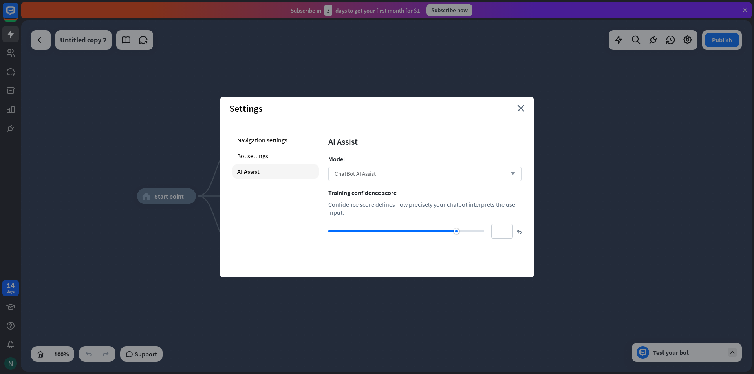
click at [407, 175] on div "ChatBot AI Assist arrow_down" at bounding box center [424, 174] width 193 height 14
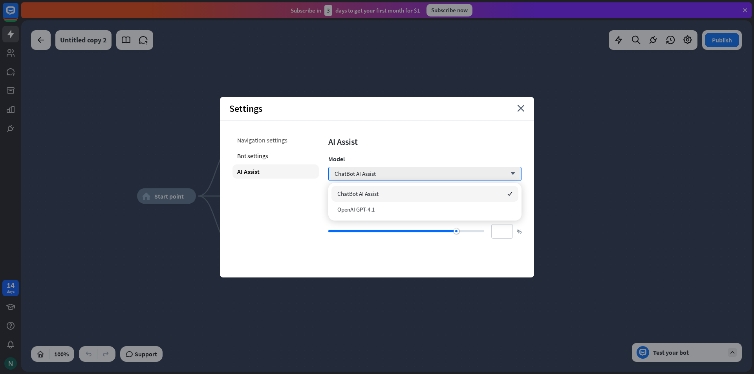
click at [267, 141] on div "Navigation settings" at bounding box center [275, 140] width 86 height 14
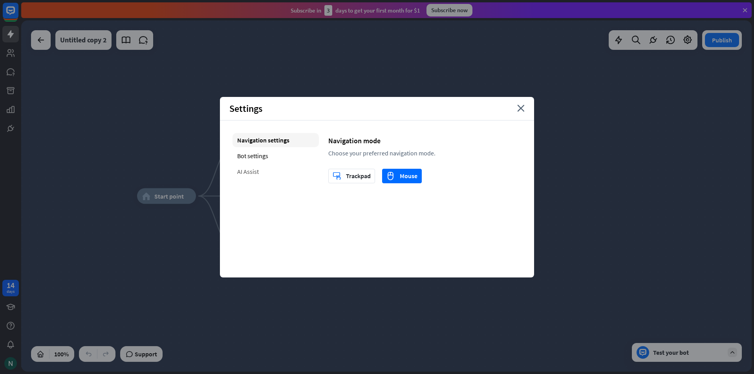
click at [263, 166] on div "AI Assist" at bounding box center [275, 172] width 86 height 14
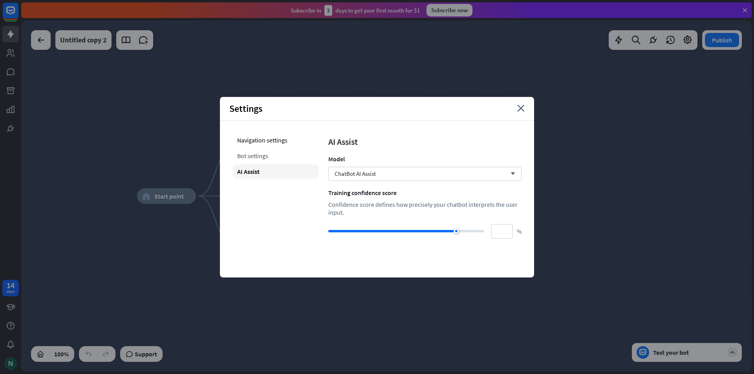
click at [268, 158] on div "Bot settings" at bounding box center [275, 156] width 86 height 14
type input "**"
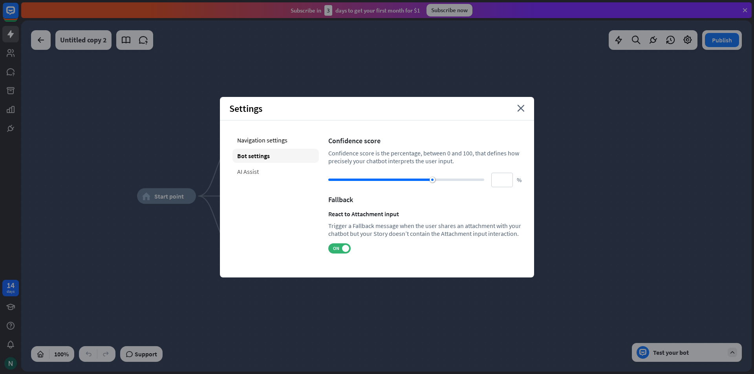
click at [264, 172] on div "AI Assist" at bounding box center [275, 172] width 86 height 14
type input "**"
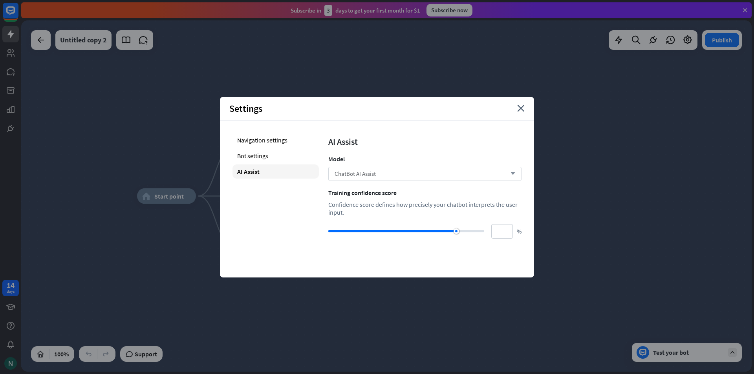
click at [425, 175] on div "ChatBot AI Assist arrow_down" at bounding box center [424, 174] width 193 height 14
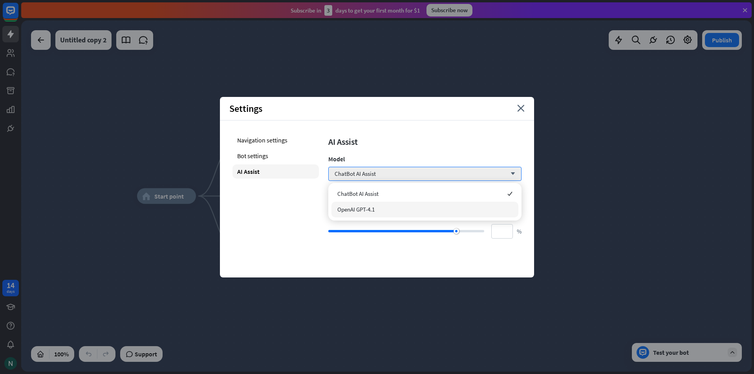
click at [395, 207] on div "OpenAI GPT-4.1" at bounding box center [424, 210] width 187 height 16
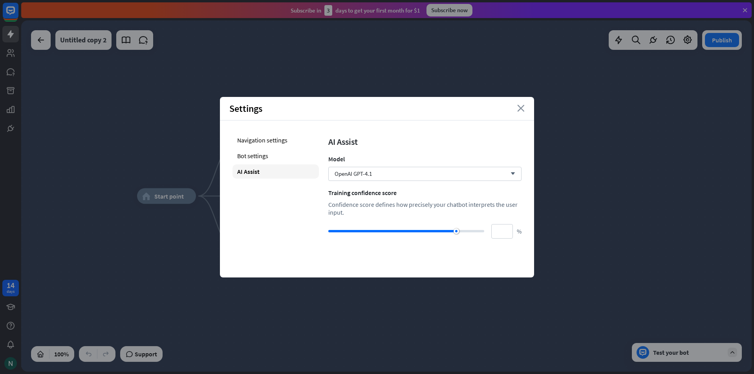
click at [522, 110] on icon "close" at bounding box center [520, 108] width 7 height 7
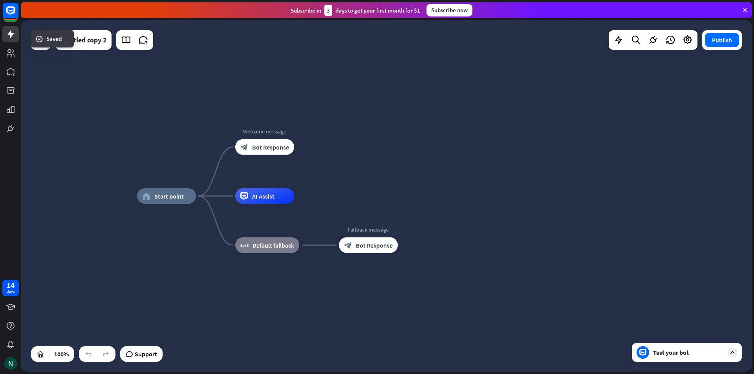
click at [688, 353] on div "Test your bot" at bounding box center [688, 353] width 71 height 8
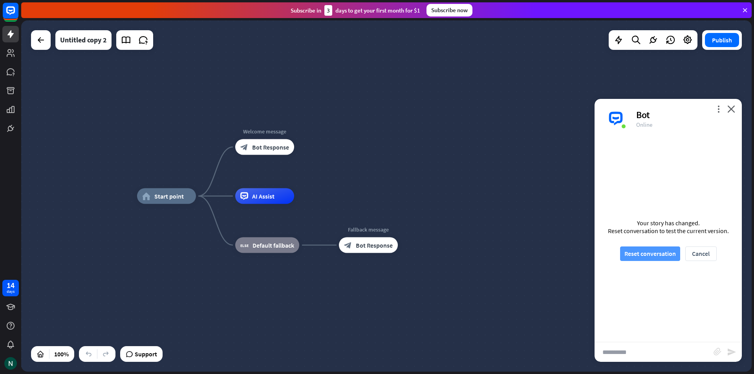
click at [650, 256] on button "Reset conversation" at bounding box center [650, 254] width 60 height 15
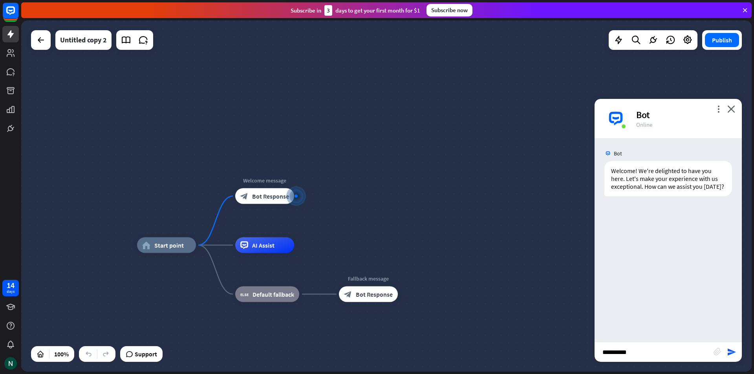
click at [663, 349] on input "**********" at bounding box center [654, 352] width 119 height 20
drag, startPoint x: 663, startPoint y: 349, endPoint x: 540, endPoint y: 347, distance: 123.3
click at [542, 347] on div "home_2 Start point Welcome message block_bot_response Bot Response AI Assist bl…" at bounding box center [386, 195] width 730 height 351
type input "*********"
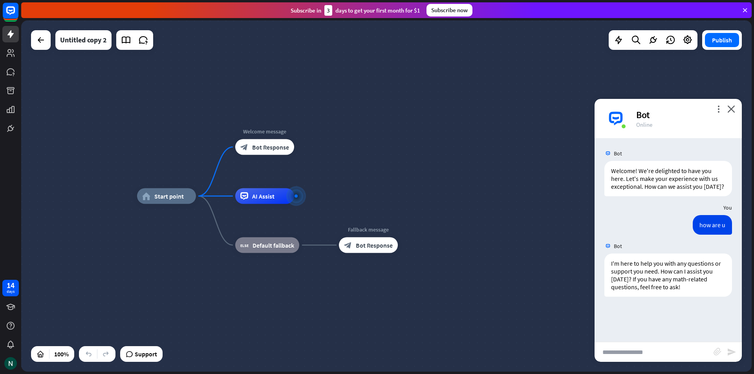
click at [723, 353] on div "block_attachment" at bounding box center [720, 352] width 13 height 9
click at [716, 353] on icon "block_attachment" at bounding box center [718, 352] width 8 height 8
click at [668, 335] on div "Image" at bounding box center [674, 338] width 68 height 14
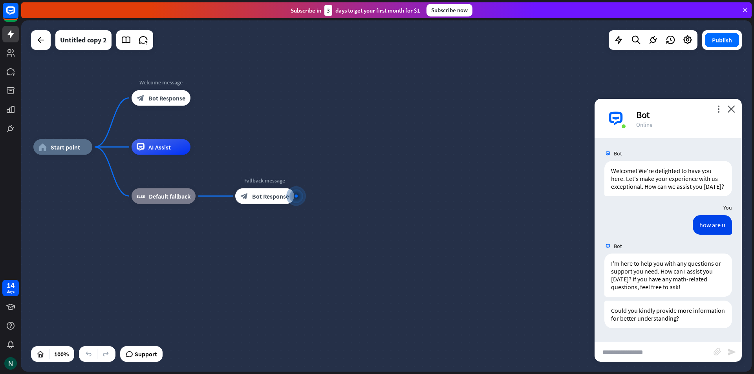
scroll to position [6, 0]
click at [657, 296] on span "Show JSON" at bounding box center [656, 292] width 29 height 7
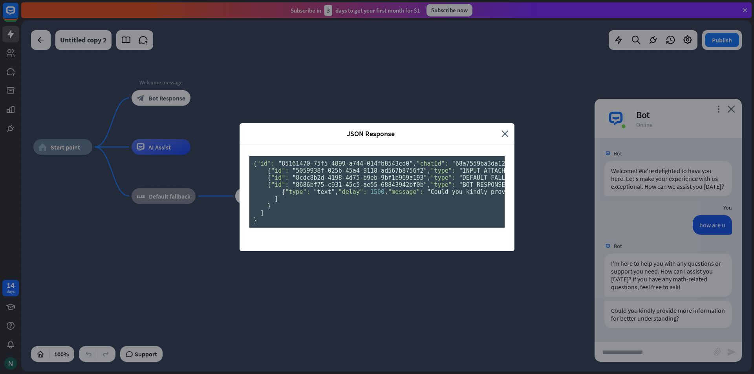
click at [617, 294] on div "JSON Response close { "id": "85161470-75f5-4899-a744-014fb8543cd0" , "chatId": …" at bounding box center [377, 187] width 754 height 374
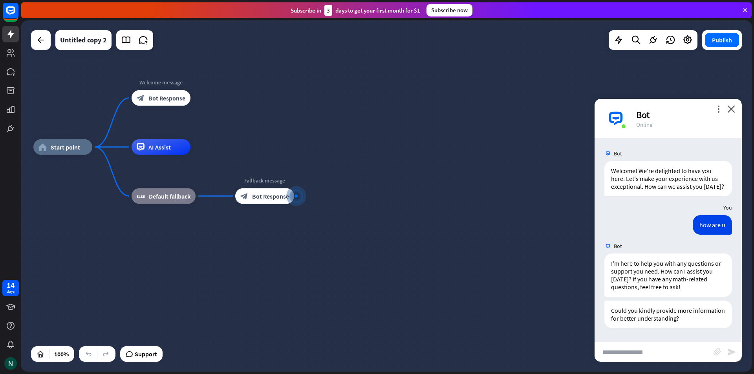
click at [640, 351] on input "text" at bounding box center [654, 352] width 119 height 20
click at [647, 347] on input "text" at bounding box center [654, 352] width 119 height 20
click at [642, 353] on input "text" at bounding box center [654, 352] width 119 height 20
type input "**********"
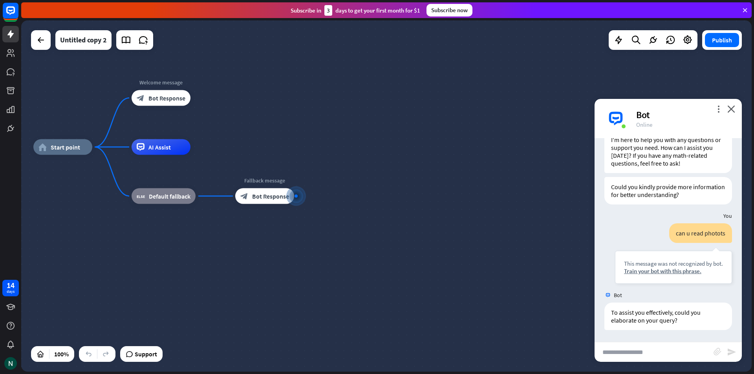
scroll to position [132, 0]
type input "**********"
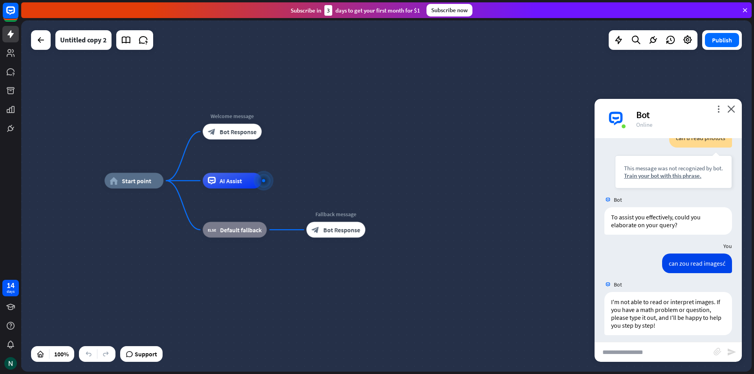
scroll to position [232, 0]
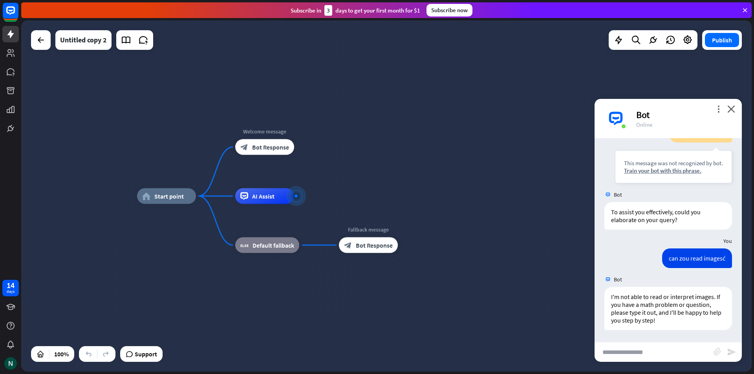
click at [432, 70] on div "home_2 Start point Welcome message block_bot_response Bot Response AI Assist bl…" at bounding box center [386, 195] width 730 height 351
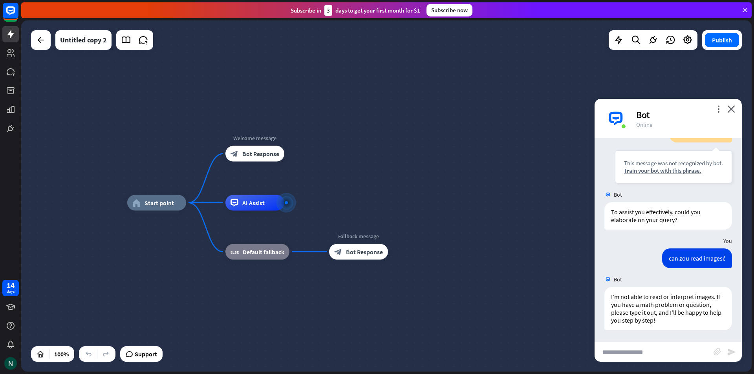
click at [748, 16] on div "Subscribe in 3 days to get your first month for $1 Subscribe now" at bounding box center [386, 10] width 730 height 16
click at [746, 13] on icon at bounding box center [744, 10] width 7 height 7
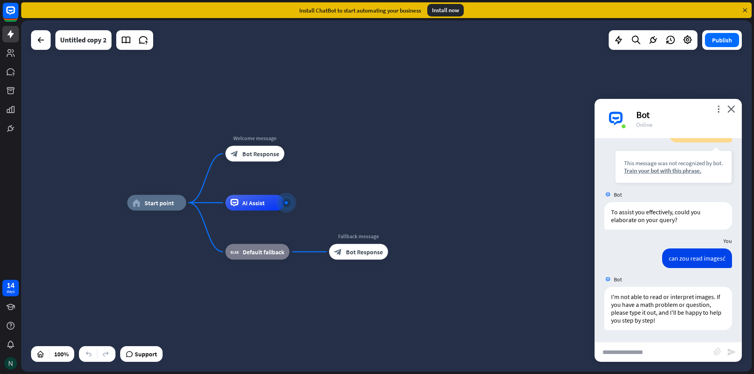
click at [5, 356] on div at bounding box center [10, 363] width 16 height 16
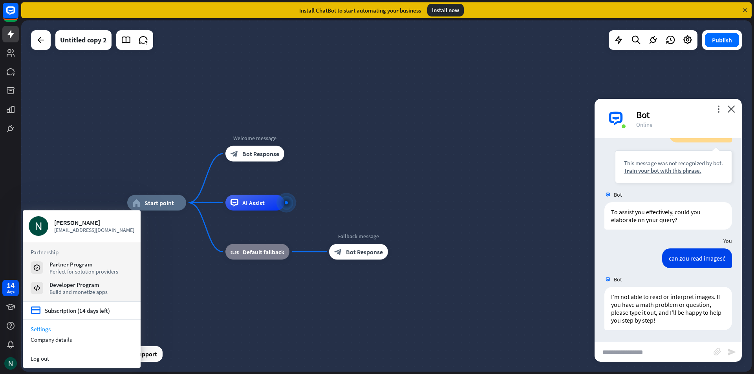
click at [44, 327] on link "Settings" at bounding box center [82, 329] width 118 height 11
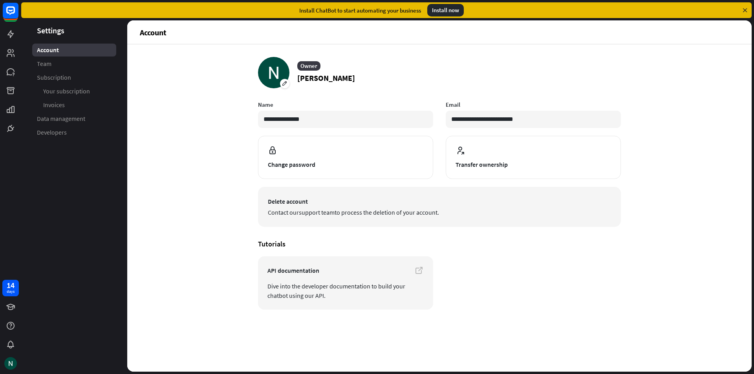
click at [372, 194] on button "Delete account Contact our support team to process the deletion of your account." at bounding box center [439, 207] width 363 height 40
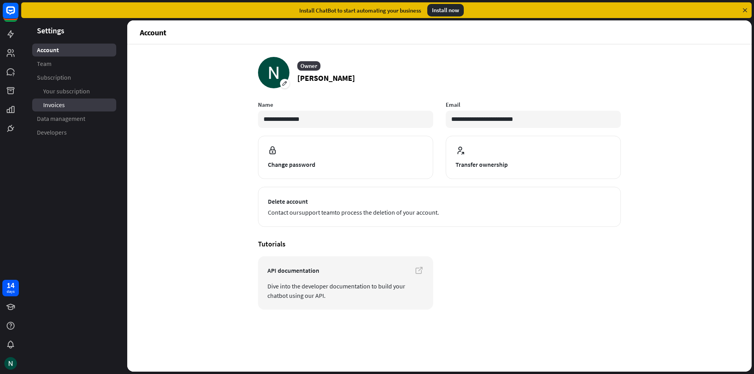
click at [41, 109] on link "Invoices" at bounding box center [74, 105] width 84 height 13
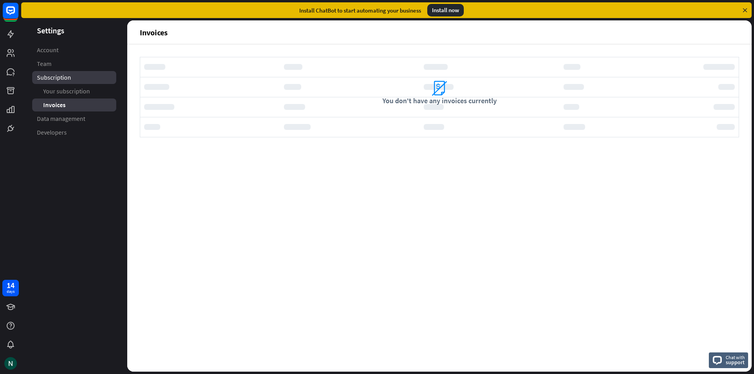
click at [72, 82] on link "Subscription" at bounding box center [74, 77] width 84 height 13
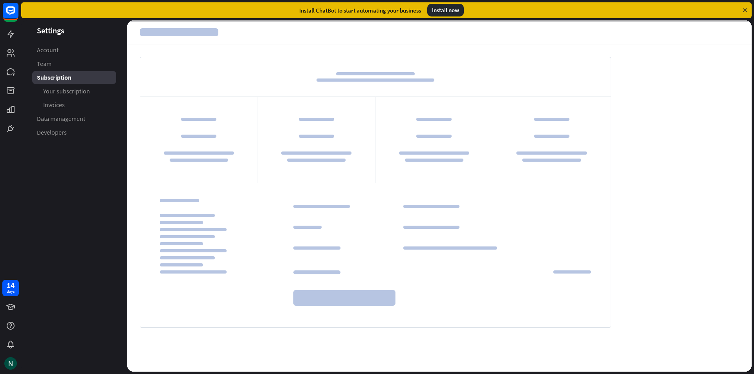
click at [70, 71] on ul "Account Team Subscription Your subscription Invoices Data management Developers" at bounding box center [74, 91] width 106 height 95
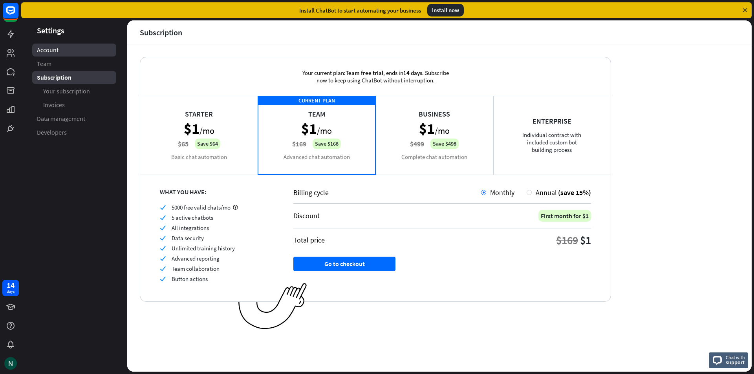
click at [59, 52] on link "Account" at bounding box center [74, 50] width 84 height 13
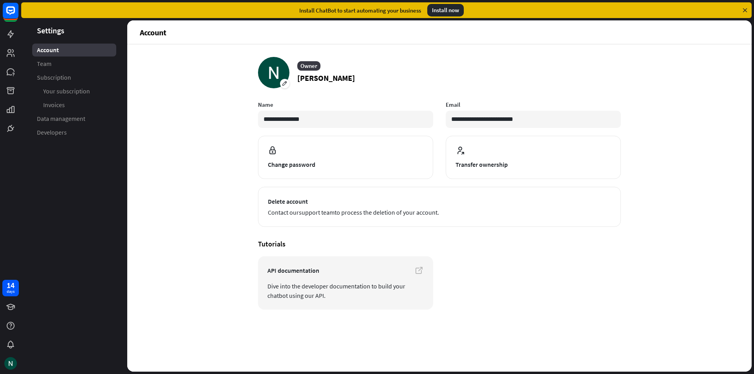
click at [68, 67] on link "Team" at bounding box center [74, 63] width 84 height 13
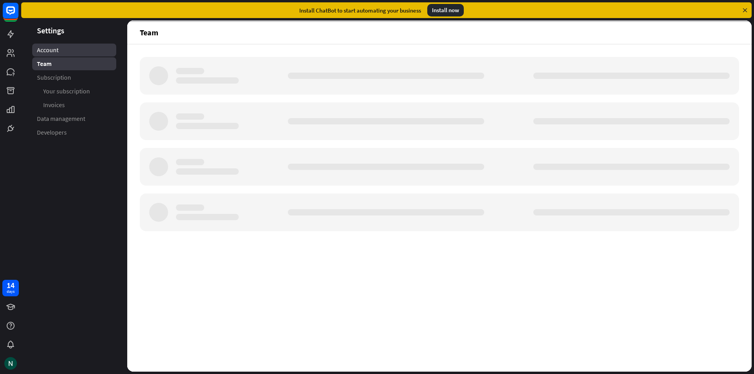
click at [71, 46] on link "Account" at bounding box center [74, 50] width 84 height 13
